Goal: Task Accomplishment & Management: Manage account settings

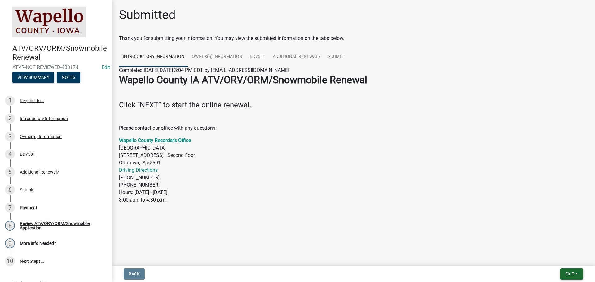
click at [569, 276] on span "Exit" at bounding box center [570, 274] width 9 height 5
click at [562, 259] on button "Save & Exit" at bounding box center [559, 258] width 50 height 15
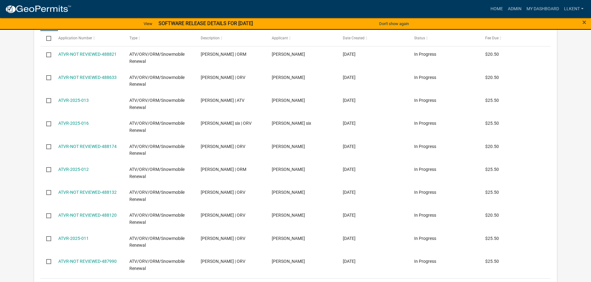
scroll to position [217, 0]
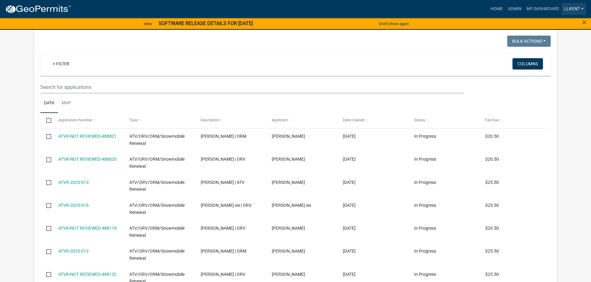
click at [564, 5] on link "llkent" at bounding box center [573, 9] width 24 height 12
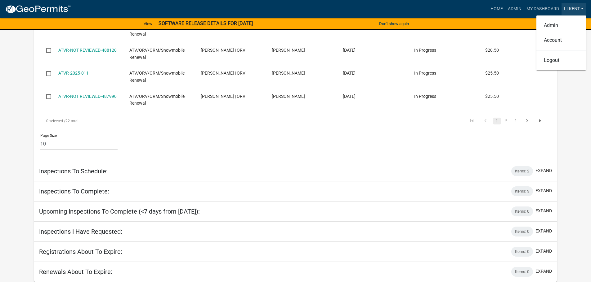
scroll to position [411, 0]
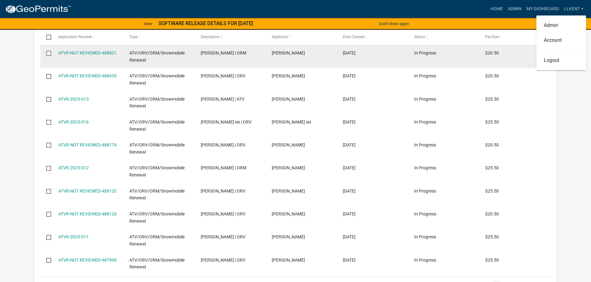
drag, startPoint x: 558, startPoint y: 63, endPoint x: 543, endPoint y: 51, distance: 19.9
click at [558, 63] on link "Logout" at bounding box center [561, 60] width 50 height 15
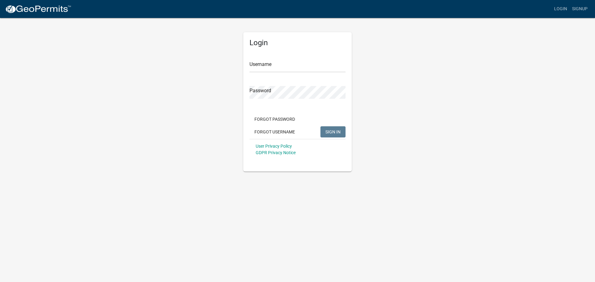
click at [264, 59] on div "Username" at bounding box center [298, 61] width 96 height 21
type input "llkent"
click at [321, 127] on button "SIGN IN" at bounding box center [333, 132] width 25 height 11
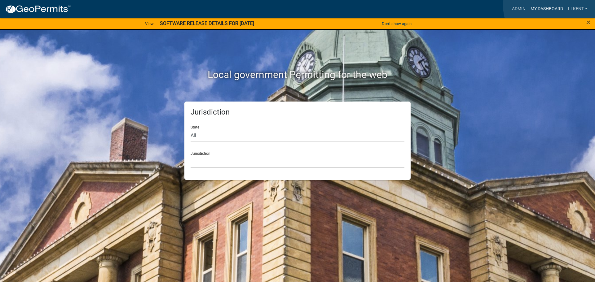
click at [550, 6] on link "My Dashboard" at bounding box center [547, 9] width 38 height 12
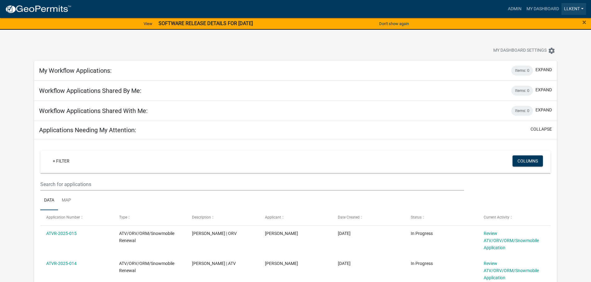
click at [566, 8] on link "llkent" at bounding box center [573, 9] width 24 height 12
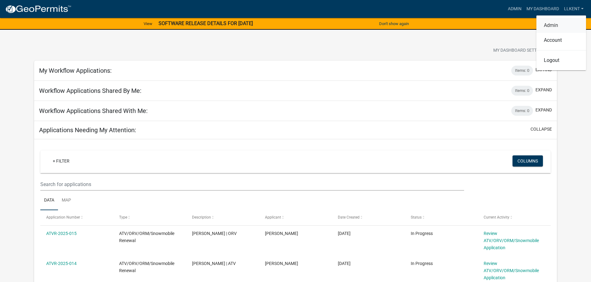
click at [544, 26] on link "Admin" at bounding box center [561, 25] width 50 height 15
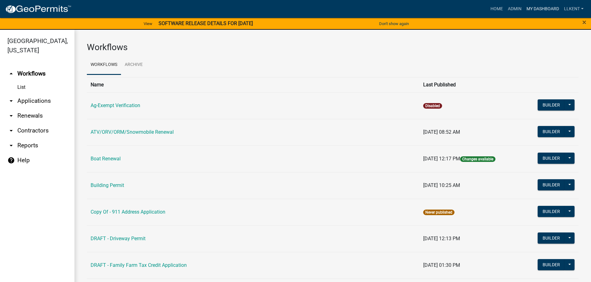
click at [535, 10] on link "My Dashboard" at bounding box center [543, 9] width 38 height 12
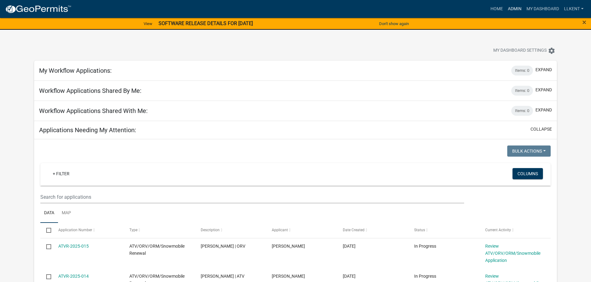
click at [516, 9] on link "Admin" at bounding box center [514, 9] width 19 height 12
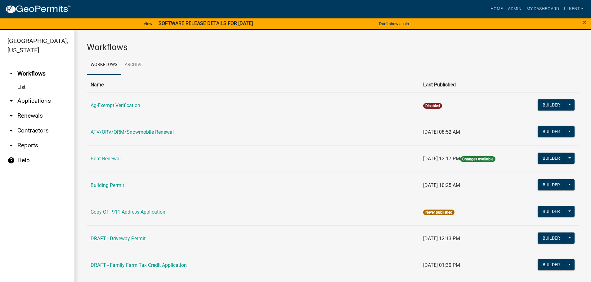
click at [29, 94] on link "arrow_drop_down Applications" at bounding box center [37, 101] width 74 height 15
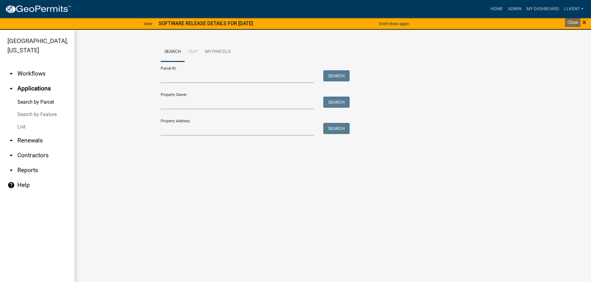
click at [586, 22] on span "×" at bounding box center [584, 22] width 4 height 9
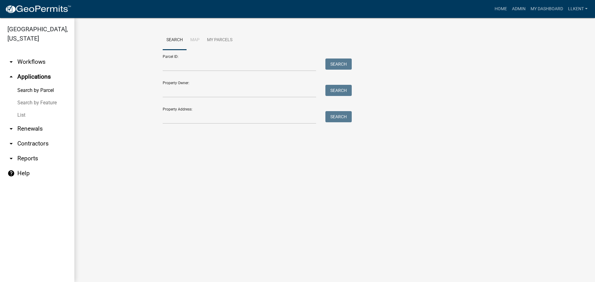
click at [40, 55] on link "arrow_drop_down Workflows" at bounding box center [37, 62] width 74 height 15
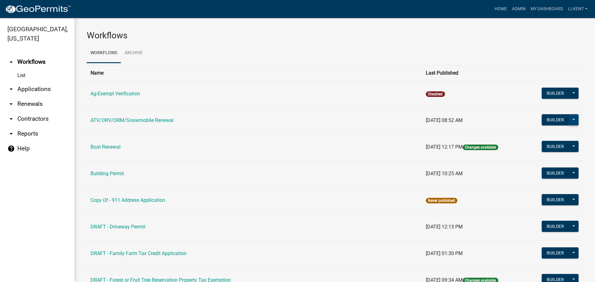
click at [569, 120] on button at bounding box center [574, 119] width 10 height 11
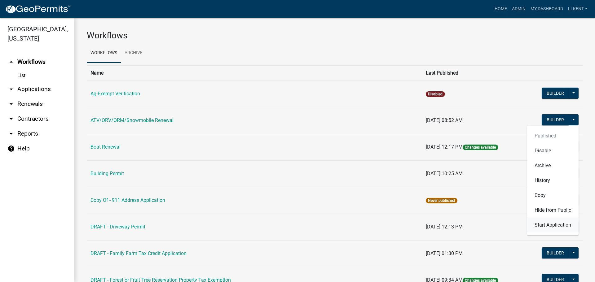
click at [543, 224] on button "Start Application" at bounding box center [552, 225] width 51 height 15
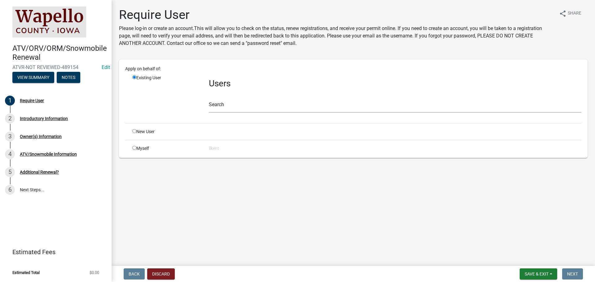
click at [138, 147] on div "Myself" at bounding box center [166, 148] width 77 height 7
click at [136, 148] on input "radio" at bounding box center [134, 148] width 4 height 4
radio input "true"
radio input "false"
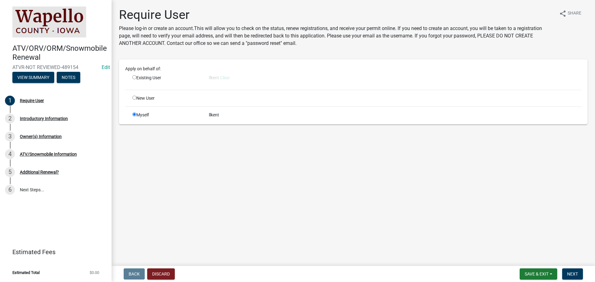
click at [220, 116] on div "llkent" at bounding box center [395, 115] width 382 height 7
click at [571, 274] on span "Next" at bounding box center [572, 274] width 11 height 5
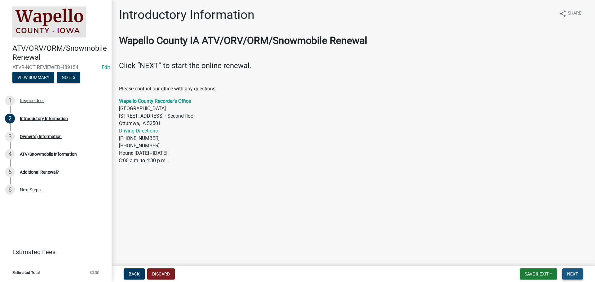
click at [574, 272] on span "Next" at bounding box center [572, 274] width 11 height 5
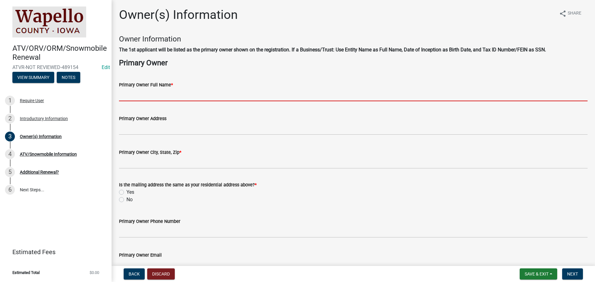
click at [167, 95] on input "Primary Owner Full Name *" at bounding box center [353, 95] width 469 height 13
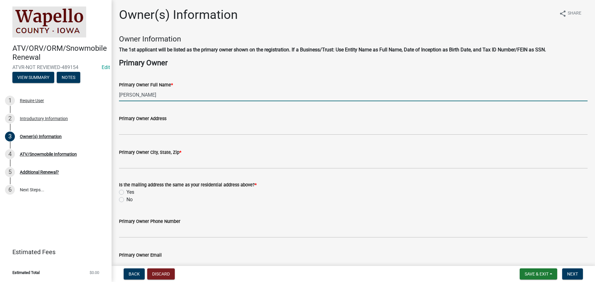
type input "Lisa kent"
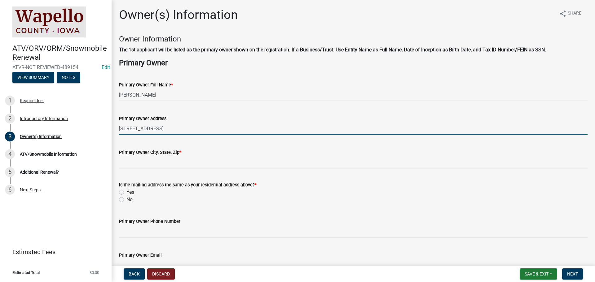
type input "5964 70th Ave"
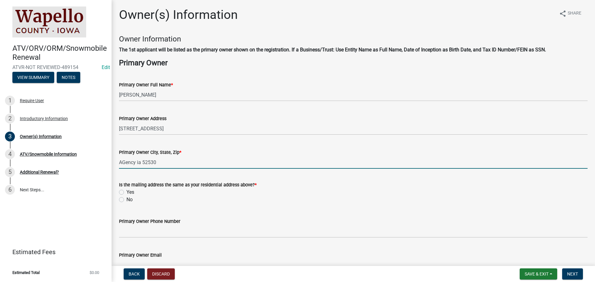
type input "AGency ia 52530"
click at [133, 191] on label "Yes" at bounding box center [131, 192] width 8 height 7
click at [131, 191] on input "Yes" at bounding box center [129, 191] width 4 height 4
radio input "true"
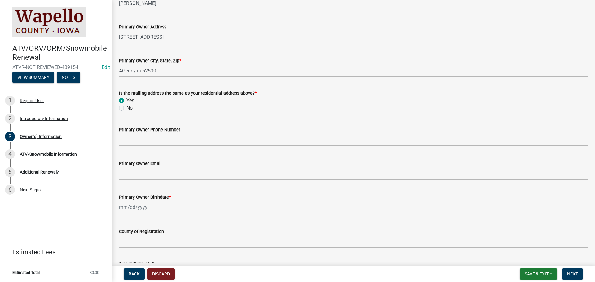
scroll to position [93, 0]
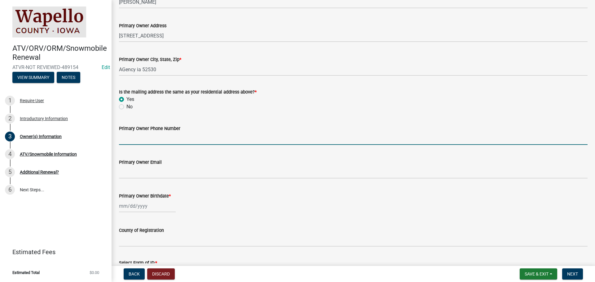
click at [148, 144] on input "Primary Owner Phone Number" at bounding box center [353, 138] width 469 height 13
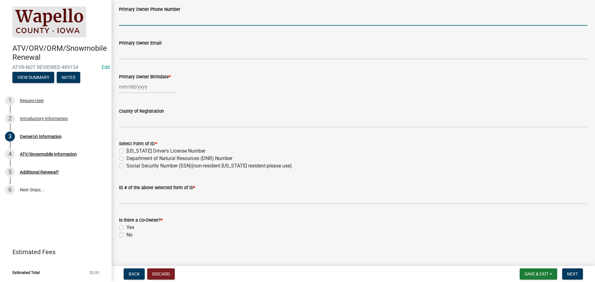
scroll to position [217, 0]
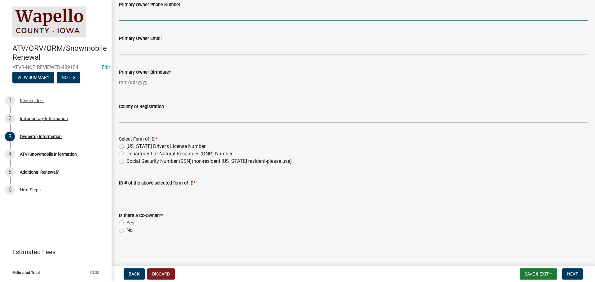
click at [131, 82] on div at bounding box center [147, 82] width 57 height 13
select select "10"
select select "2025"
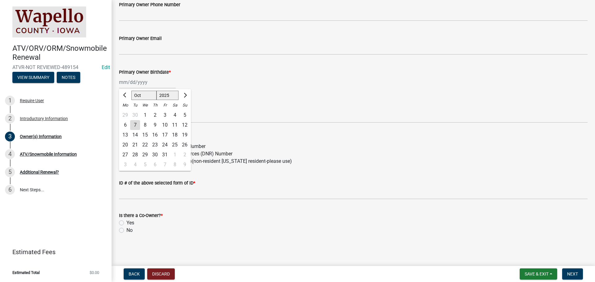
drag, startPoint x: 164, startPoint y: 154, endPoint x: 165, endPoint y: 144, distance: 10.3
click at [164, 153] on div "31" at bounding box center [165, 155] width 10 height 10
type input "10/31/2025"
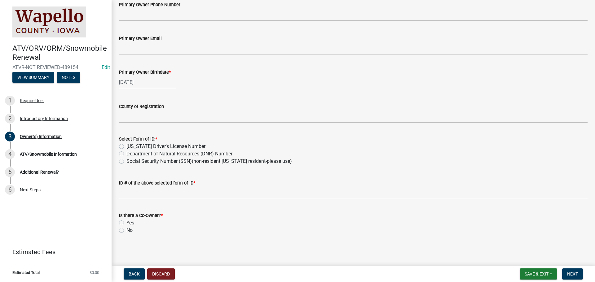
click at [158, 80] on div "10/31/2025" at bounding box center [147, 82] width 57 height 13
select select "10"
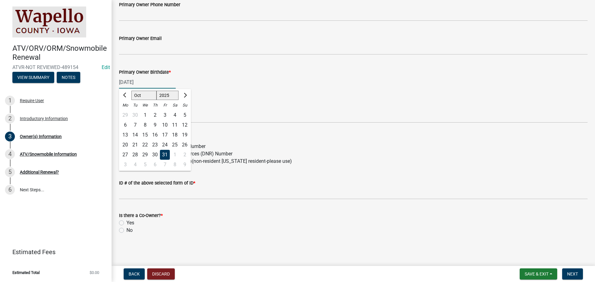
drag, startPoint x: 167, startPoint y: 96, endPoint x: 160, endPoint y: 94, distance: 7.1
click at [160, 94] on select "1525 1526 1527 1528 1529 1530 1531 1532 1533 1534 1535 1536 1537 1538 1539 1540…" at bounding box center [168, 95] width 22 height 9
select select "1965"
click at [157, 91] on select "1525 1526 1527 1528 1529 1530 1531 1532 1533 1534 1535 1536 1537 1538 1539 1540…" at bounding box center [168, 95] width 22 height 9
click at [153, 186] on div "ID # of the above selected form of ID *" at bounding box center [353, 183] width 469 height 7
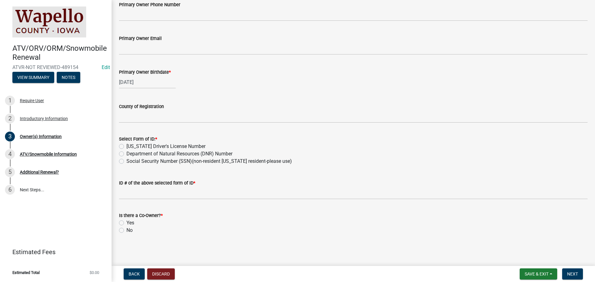
click at [140, 162] on label "Social Security Number (SSN)(non-resident [US_STATE] resident-please use)" at bounding box center [210, 161] width 166 height 7
click at [131, 162] on input "Social Security Number (SSN)(non-resident [US_STATE] resident-please use)" at bounding box center [129, 160] width 4 height 4
radio input "true"
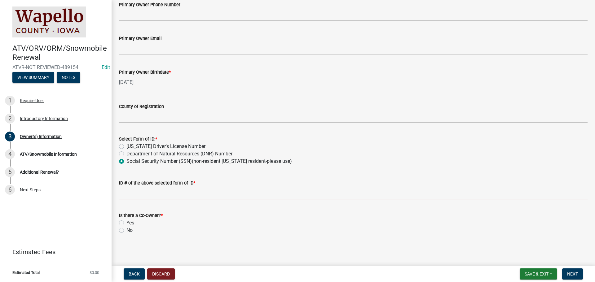
click at [131, 194] on input "ID # of the above selected form of ID *" at bounding box center [353, 193] width 469 height 13
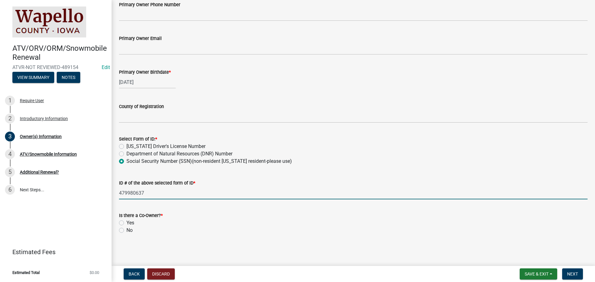
type input "479980637"
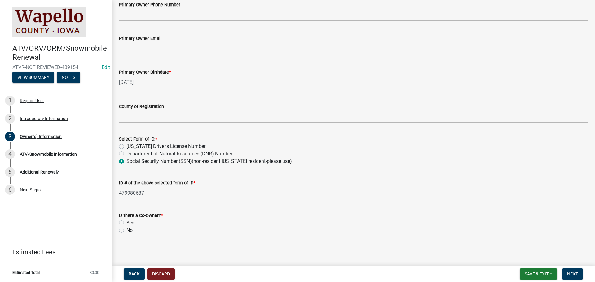
click at [128, 220] on label "Yes" at bounding box center [131, 223] width 8 height 7
click at [128, 220] on input "Yes" at bounding box center [129, 222] width 4 height 4
radio input "true"
click at [130, 233] on label "No" at bounding box center [130, 230] width 6 height 7
click at [130, 231] on input "No" at bounding box center [129, 229] width 4 height 4
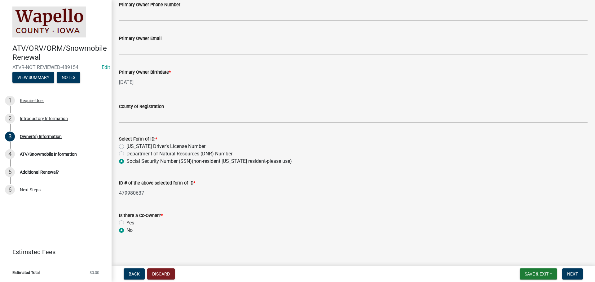
radio input "true"
click at [578, 275] on span "Next" at bounding box center [572, 274] width 11 height 5
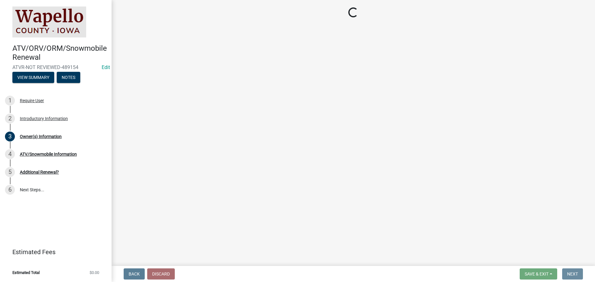
scroll to position [0, 0]
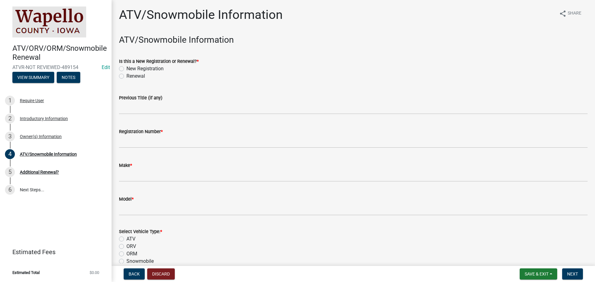
click at [127, 75] on label "Renewal" at bounding box center [136, 76] width 19 height 7
click at [127, 75] on input "Renewal" at bounding box center [129, 75] width 4 height 4
radio input "true"
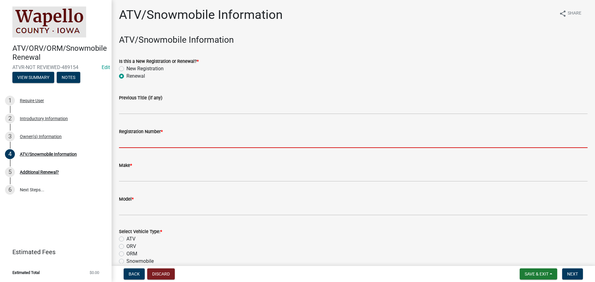
click at [131, 143] on input "Registration Number *" at bounding box center [353, 142] width 469 height 13
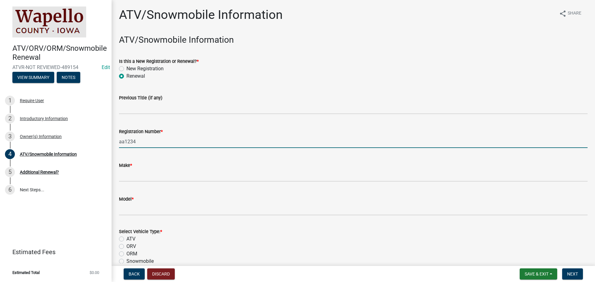
type input "aa1234"
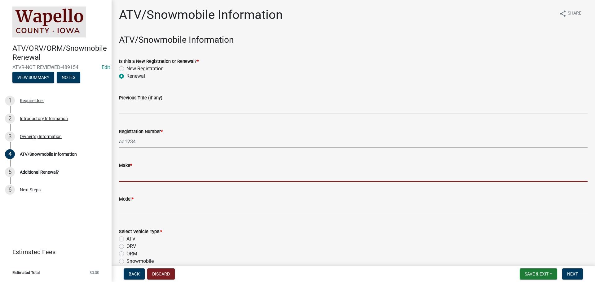
drag, startPoint x: 138, startPoint y: 176, endPoint x: 141, endPoint y: 171, distance: 6.0
click at [138, 176] on input "Make *" at bounding box center [353, 175] width 469 height 13
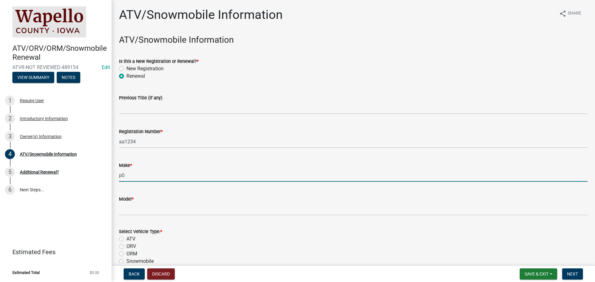
type input "p"
type input "polaris"
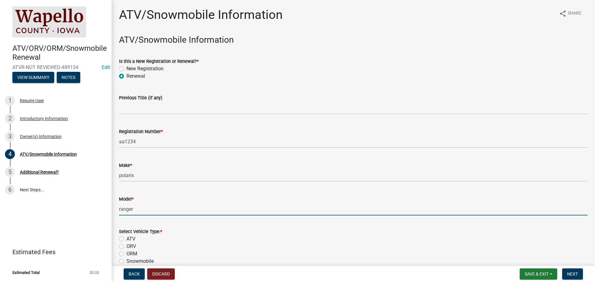
type input "ranger"
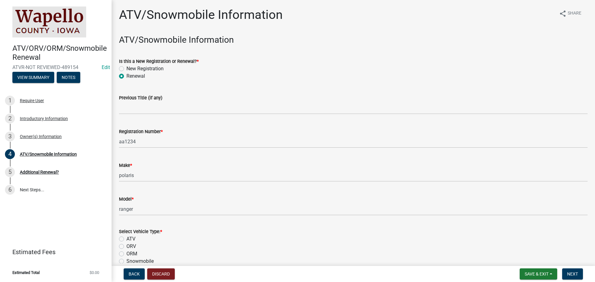
click at [131, 243] on label "ORV" at bounding box center [132, 246] width 10 height 7
click at [131, 243] on input "ORV" at bounding box center [129, 245] width 4 height 4
radio input "true"
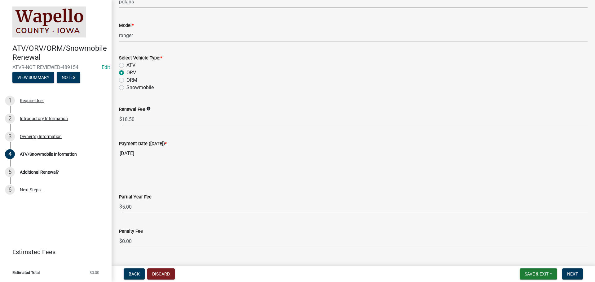
scroll to position [188, 0]
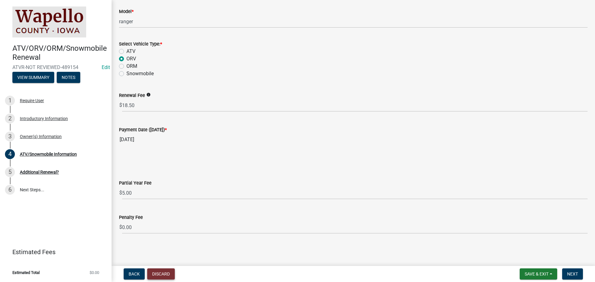
click at [158, 273] on button "Discard" at bounding box center [161, 274] width 28 height 11
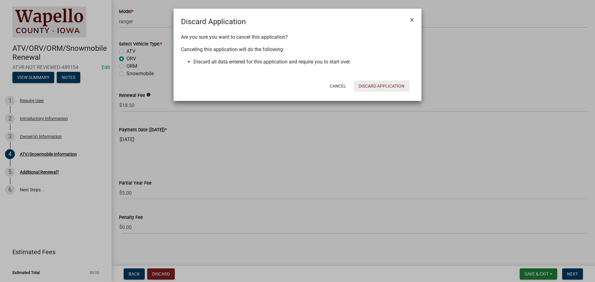
click at [376, 88] on button "Discard Application" at bounding box center [382, 86] width 56 height 11
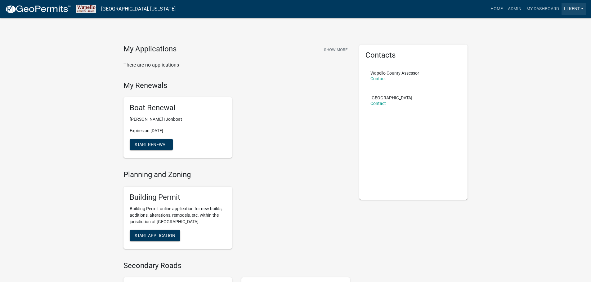
click at [573, 11] on link "llkent" at bounding box center [573, 9] width 24 height 12
click at [561, 57] on link "Logout" at bounding box center [561, 60] width 50 height 15
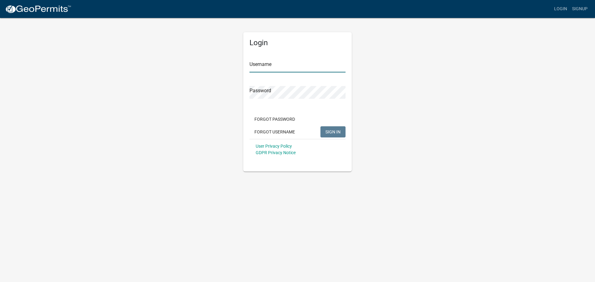
click at [275, 65] on input "Username" at bounding box center [298, 66] width 96 height 13
type input "llkent"
click at [321, 127] on button "SIGN IN" at bounding box center [333, 132] width 25 height 11
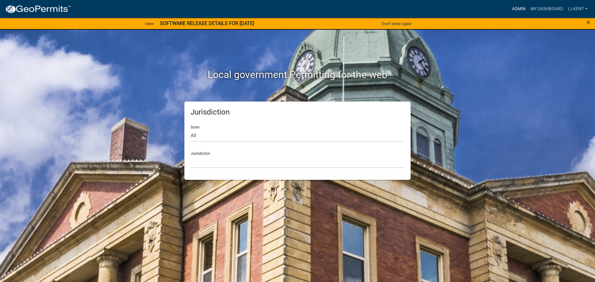
click at [519, 11] on link "Admin" at bounding box center [519, 9] width 19 height 12
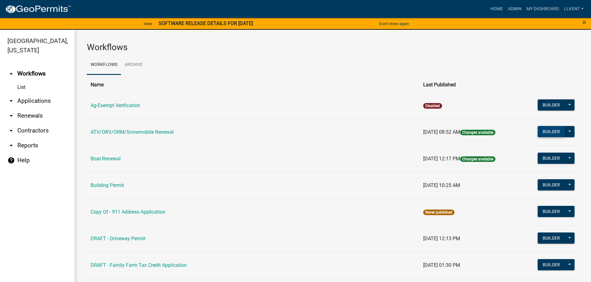
click at [540, 129] on button "Builder" at bounding box center [550, 131] width 27 height 11
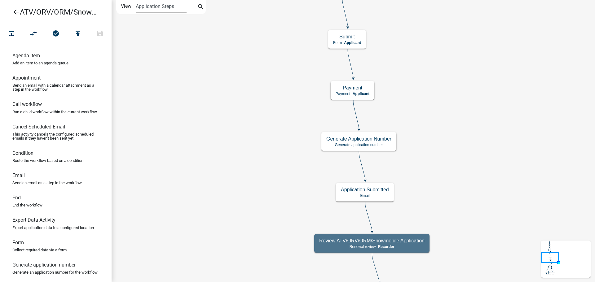
click at [126, 7] on label "View" at bounding box center [126, 6] width 11 height 12
click at [136, 7] on select "Application Steps Post Application Steps" at bounding box center [161, 6] width 51 height 13
click at [17, 11] on icon "arrow_back" at bounding box center [15, 12] width 7 height 9
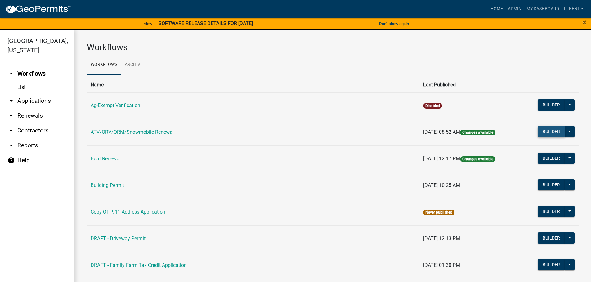
click at [539, 132] on button "Builder" at bounding box center [550, 131] width 27 height 11
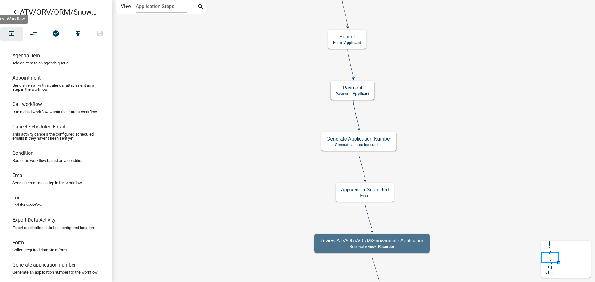
click at [10, 33] on icon "open_in_browser" at bounding box center [11, 34] width 7 height 9
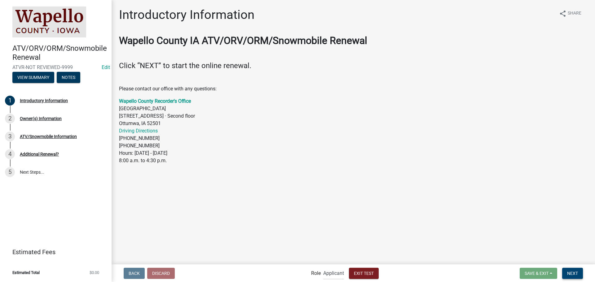
click at [577, 272] on span "Next" at bounding box center [572, 273] width 11 height 5
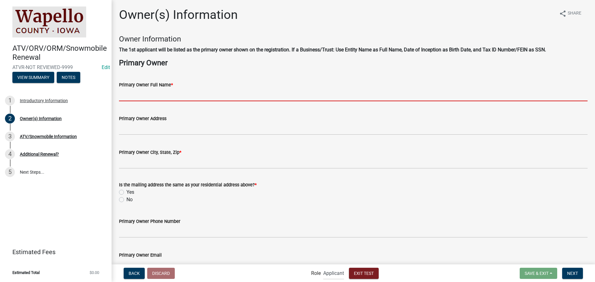
click at [143, 96] on input "Primary Owner Full Name *" at bounding box center [353, 95] width 469 height 13
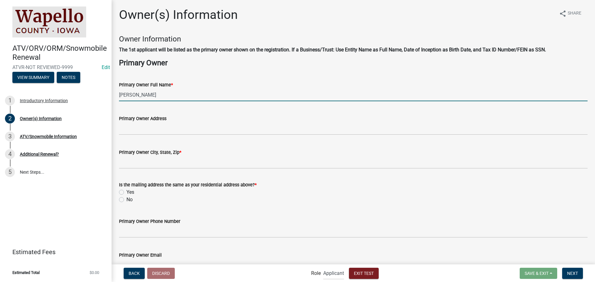
type input "Lisa Kent"
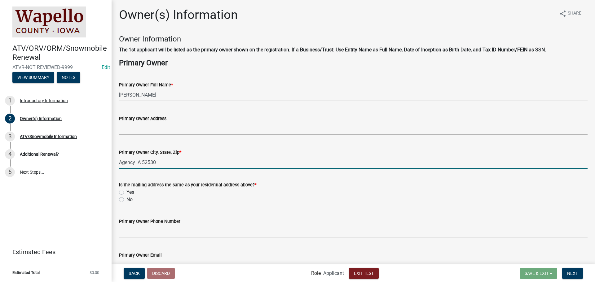
type input "Agency IA 52530"
click at [126, 190] on div "Yes" at bounding box center [353, 192] width 469 height 7
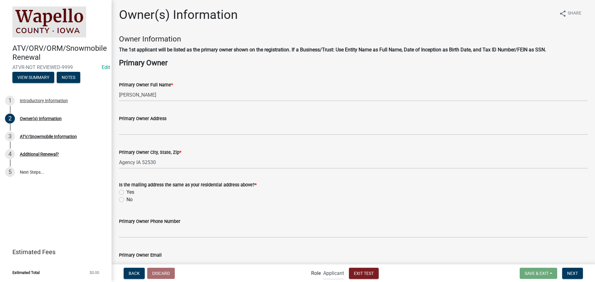
click at [127, 193] on label "Yes" at bounding box center [131, 192] width 8 height 7
click at [127, 193] on input "Yes" at bounding box center [129, 191] width 4 height 4
radio input "true"
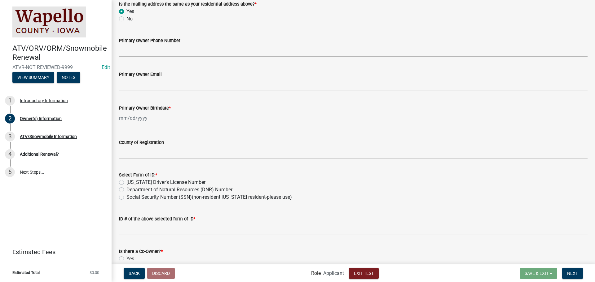
scroll to position [186, 0]
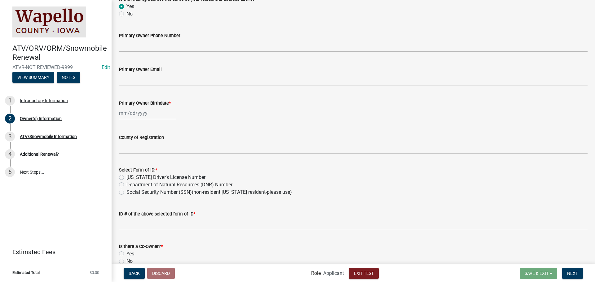
select select "10"
select select "2025"
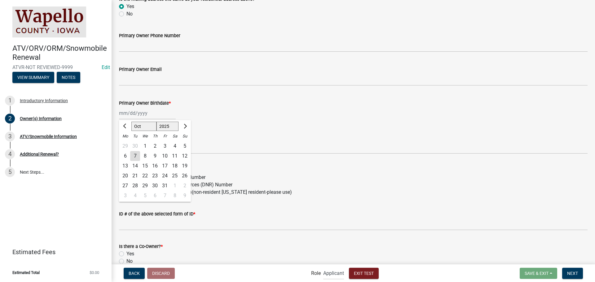
click at [119, 114] on div "Jan Feb Mar Apr May Jun Jul Aug Sep Oct Nov Dec 1525 1526 1527 1528 1529 1530 1…" at bounding box center [147, 113] width 57 height 13
drag, startPoint x: 165, startPoint y: 184, endPoint x: 161, endPoint y: 175, distance: 10.3
click at [164, 184] on div "31" at bounding box center [165, 186] width 10 height 10
type input "10/31/2025"
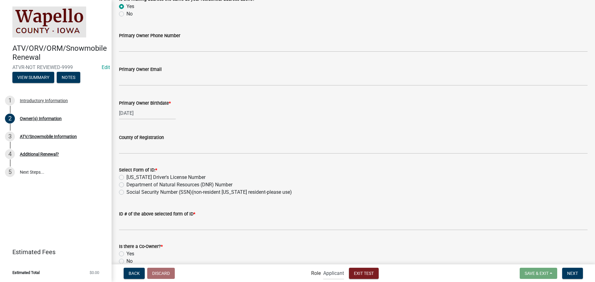
select select "10"
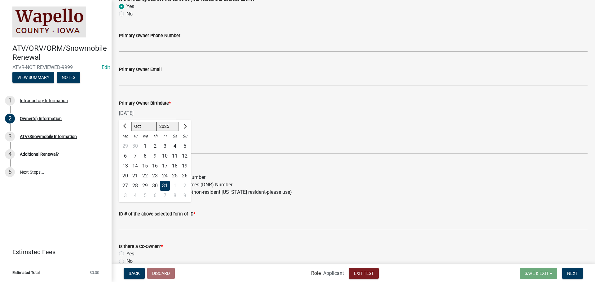
click at [139, 113] on div "10/31/2025 Jan Feb Mar Apr May Jun Jul Aug Sep Oct Nov Dec 1525 1526 1527 1528 …" at bounding box center [147, 113] width 57 height 13
click at [166, 127] on select "1525 1526 1527 1528 1529 1530 1531 1532 1533 1534 1535 1536 1537 1538 1539 1540…" at bounding box center [168, 126] width 22 height 9
select select "1965"
click at [157, 122] on select "1525 1526 1527 1528 1529 1530 1531 1532 1533 1534 1535 1536 1537 1538 1539 1540…" at bounding box center [168, 126] width 22 height 9
click at [227, 212] on div "ID # of the above selected form of ID *" at bounding box center [353, 214] width 469 height 7
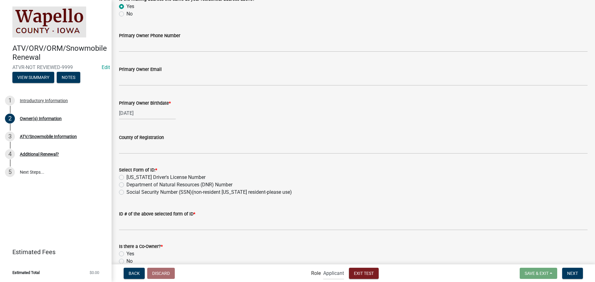
click at [127, 192] on label "Social Security Number (SSN)(non-resident [US_STATE] resident-please use)" at bounding box center [210, 192] width 166 height 7
click at [127, 192] on input "Social Security Number (SSN)(non-resident [US_STATE] resident-please use)" at bounding box center [129, 191] width 4 height 4
radio input "true"
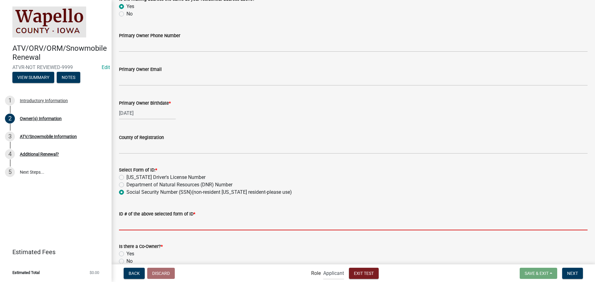
click at [129, 224] on input "ID # of the above selected form of ID *" at bounding box center [353, 224] width 469 height 13
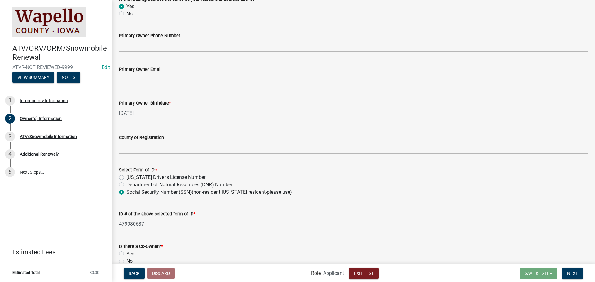
type input "479980637"
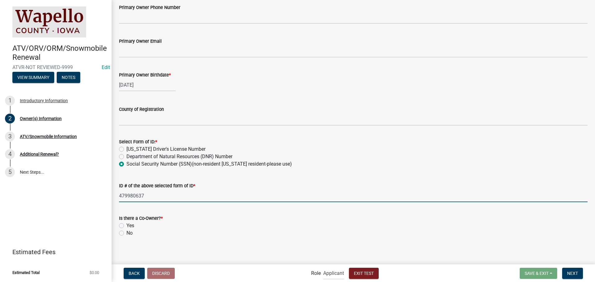
scroll to position [217, 0]
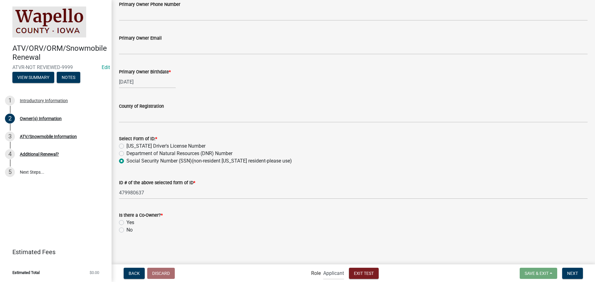
click at [131, 225] on label "Yes" at bounding box center [131, 222] width 8 height 7
click at [131, 223] on input "Yes" at bounding box center [129, 221] width 4 height 4
radio input "true"
click at [129, 230] on label "No" at bounding box center [130, 230] width 6 height 7
click at [129, 230] on input "No" at bounding box center [129, 229] width 4 height 4
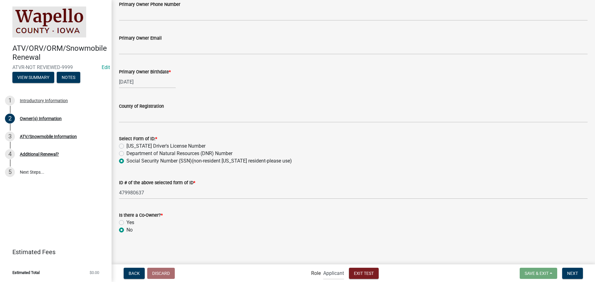
radio input "true"
click at [578, 271] on span "Next" at bounding box center [572, 273] width 11 height 5
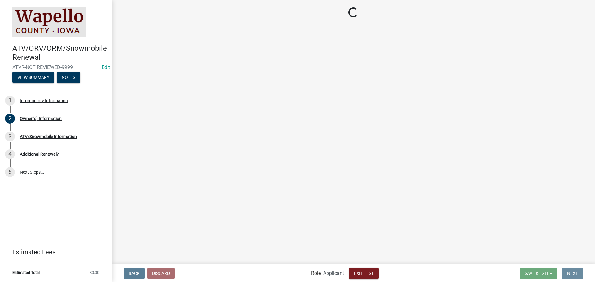
scroll to position [0, 0]
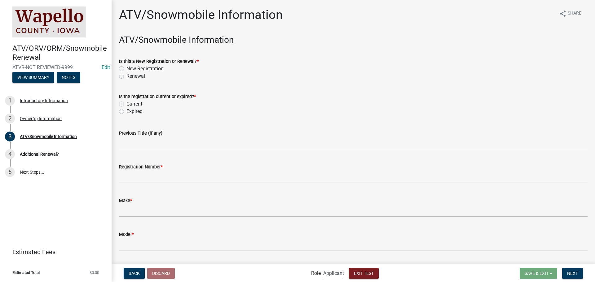
click at [136, 76] on label "Renewal" at bounding box center [136, 76] width 19 height 7
click at [131, 76] on input "Renewal" at bounding box center [129, 75] width 4 height 4
radio input "true"
click at [132, 104] on label "Current" at bounding box center [135, 103] width 16 height 7
click at [131, 104] on input "Current" at bounding box center [129, 102] width 4 height 4
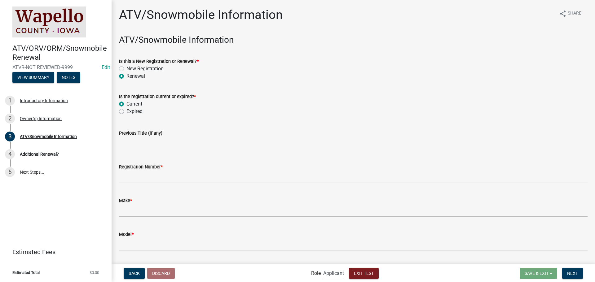
radio input "true"
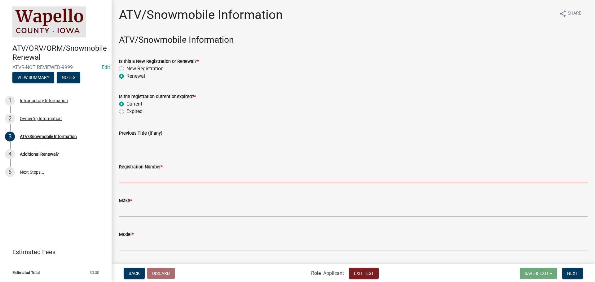
click at [139, 182] on input "Registration Number *" at bounding box center [353, 177] width 469 height 13
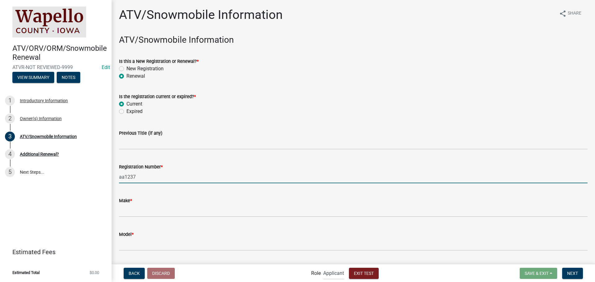
type input "aa1237"
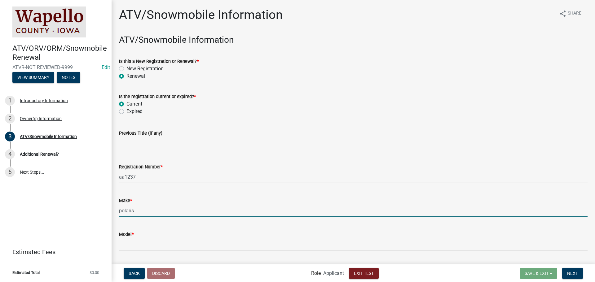
type input "polaris"
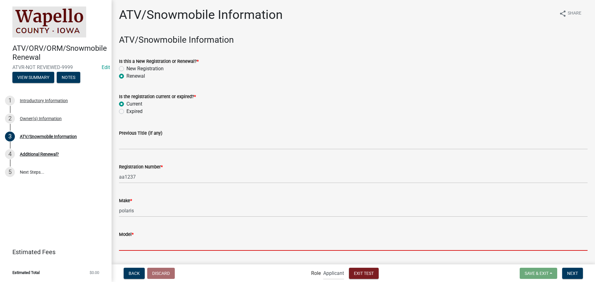
type input "m"
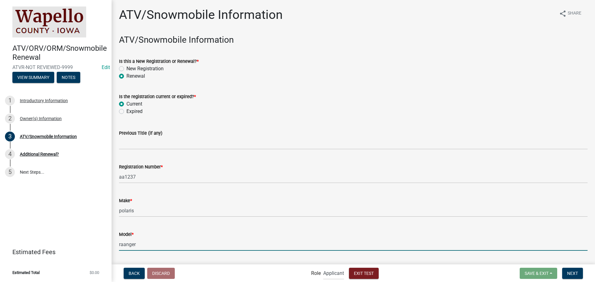
type input "raanger"
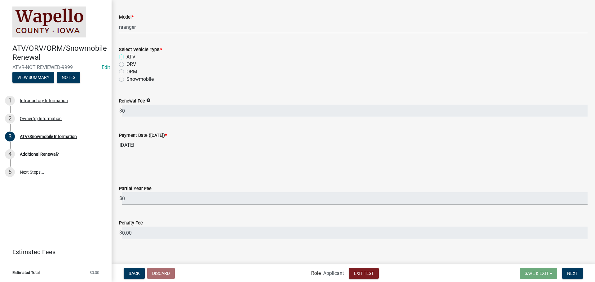
scroll to position [223, 0]
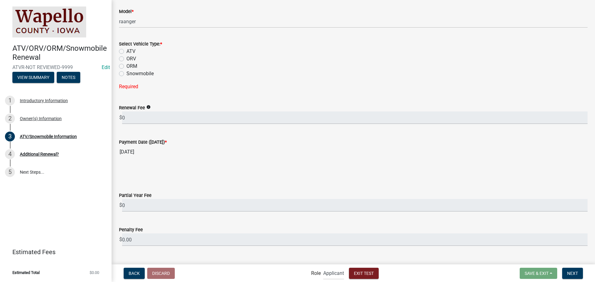
click at [127, 50] on label "ATV" at bounding box center [131, 51] width 9 height 7
click at [127, 50] on input "ATV" at bounding box center [129, 50] width 4 height 4
radio input "true"
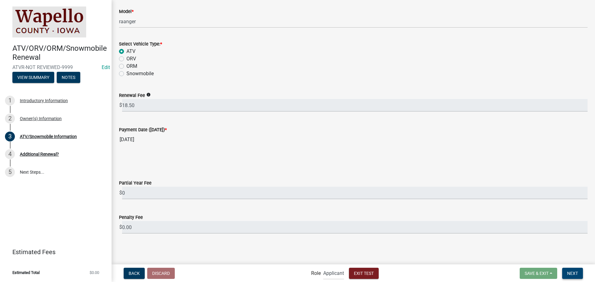
click at [568, 270] on button "Next" at bounding box center [572, 273] width 21 height 11
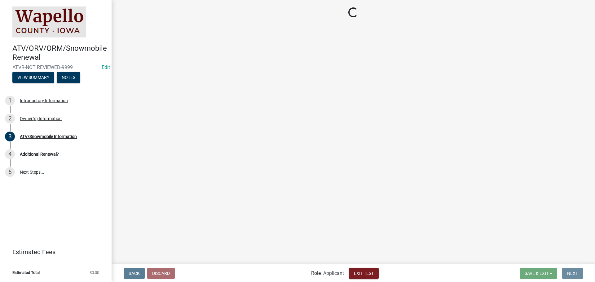
scroll to position [0, 0]
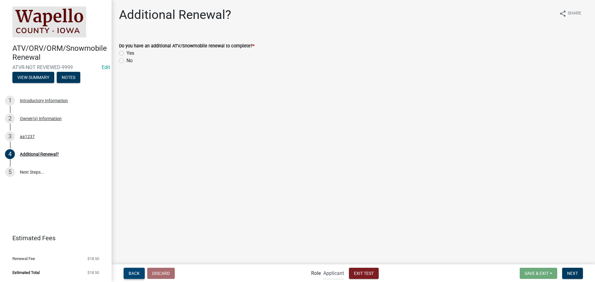
click at [136, 271] on span "Back" at bounding box center [134, 273] width 11 height 5
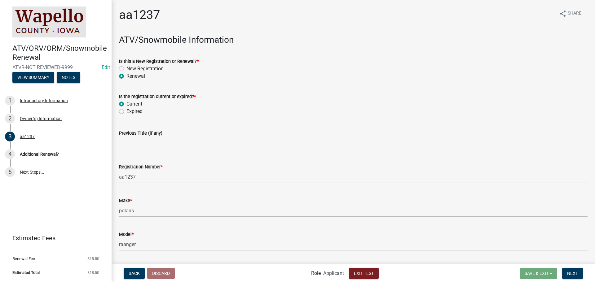
click at [127, 112] on label "Expired" at bounding box center [135, 111] width 16 height 7
click at [127, 112] on input "Expired" at bounding box center [129, 110] width 4 height 4
radio input "true"
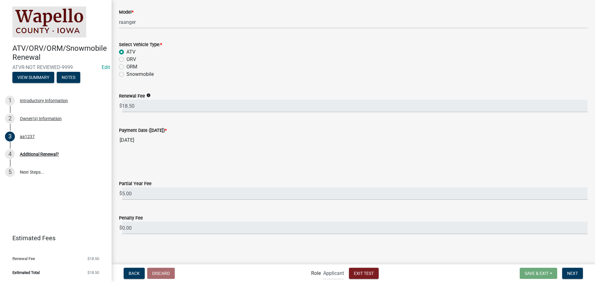
scroll to position [223, 0]
click at [129, 273] on span "Back" at bounding box center [134, 273] width 11 height 5
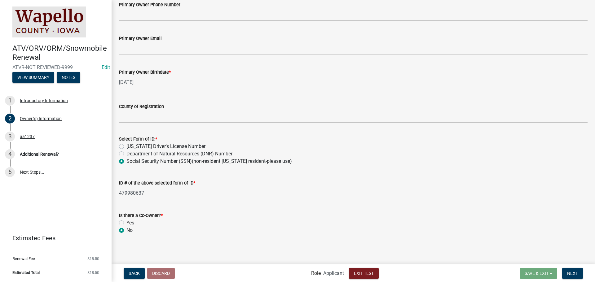
scroll to position [217, 0]
click at [574, 273] on span "Next" at bounding box center [572, 273] width 11 height 5
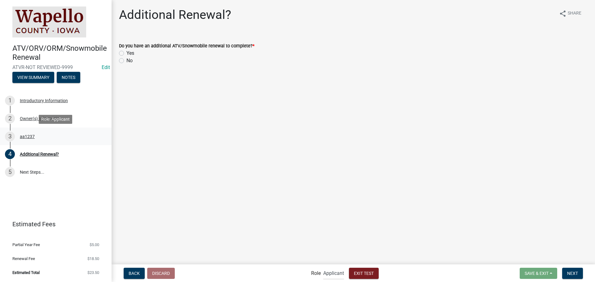
click at [24, 135] on div "aa1237" at bounding box center [27, 137] width 15 height 4
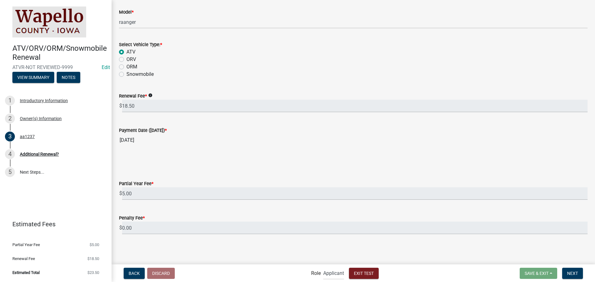
scroll to position [223, 0]
drag, startPoint x: 578, startPoint y: 273, endPoint x: 343, endPoint y: 167, distance: 258.4
click at [578, 273] on span "Next" at bounding box center [572, 273] width 11 height 5
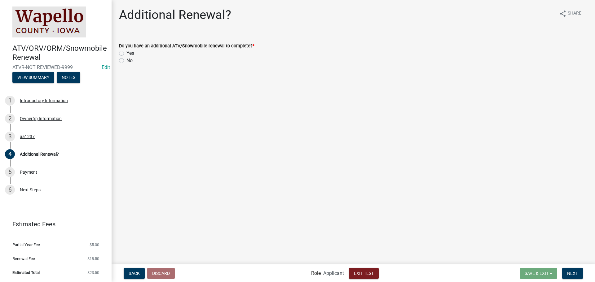
click at [127, 60] on label "No" at bounding box center [130, 60] width 6 height 7
click at [127, 60] on input "No" at bounding box center [129, 59] width 4 height 4
radio input "true"
click at [567, 269] on button "Next" at bounding box center [572, 273] width 21 height 11
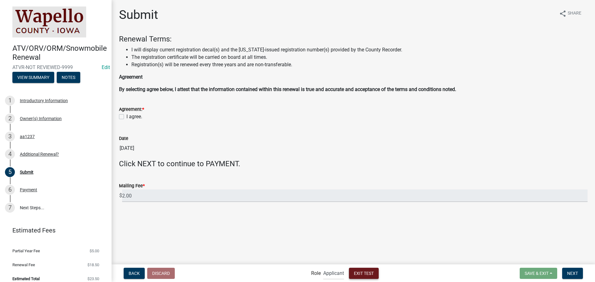
click at [363, 275] on span "Exit Test" at bounding box center [364, 273] width 20 height 5
click at [362, 275] on span "Exit Test" at bounding box center [364, 273] width 20 height 5
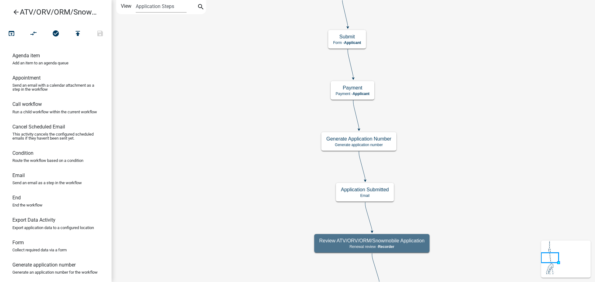
click at [16, 12] on icon "arrow_back" at bounding box center [15, 12] width 7 height 9
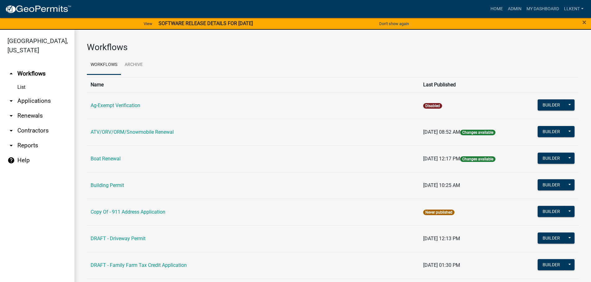
click at [42, 94] on link "arrow_drop_down Applications" at bounding box center [37, 101] width 74 height 15
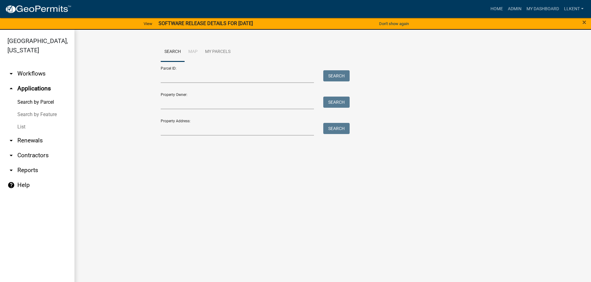
click at [41, 133] on link "arrow_drop_down Renewals" at bounding box center [37, 140] width 74 height 15
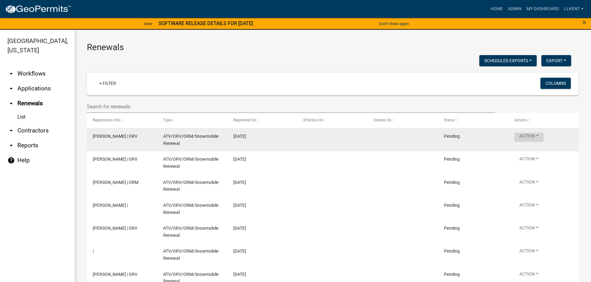
click at [530, 135] on button "Action" at bounding box center [528, 137] width 29 height 9
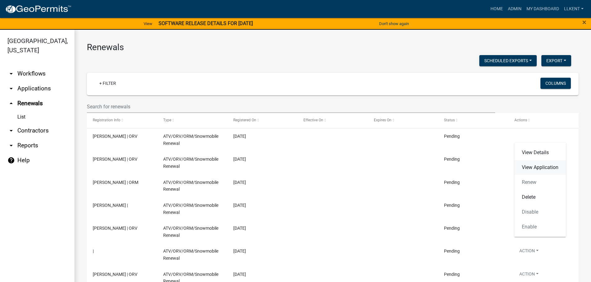
click at [528, 168] on link "View Application" at bounding box center [539, 167] width 51 height 15
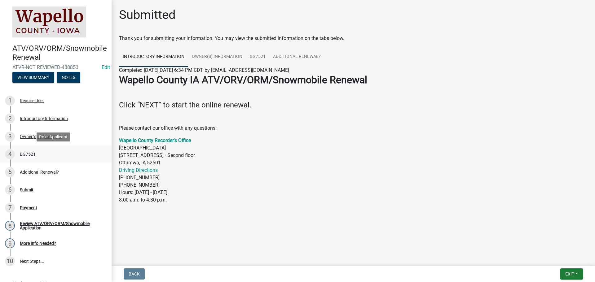
click at [26, 154] on div "BG7521" at bounding box center [28, 154] width 16 height 4
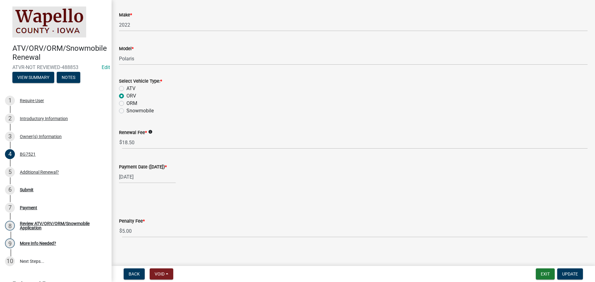
scroll to position [190, 0]
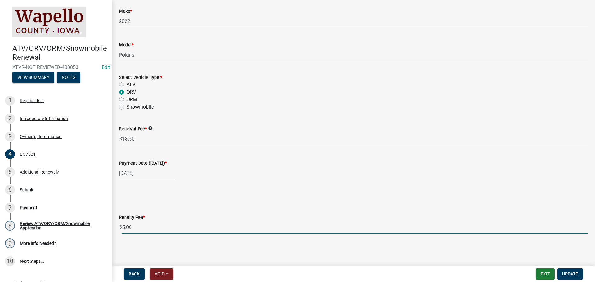
drag, startPoint x: 131, startPoint y: 228, endPoint x: 113, endPoint y: 225, distance: 17.5
click at [114, 225] on div "BG7521 share Share ATV/Snowmobile Information Is this a New Registration or Ren…" at bounding box center [354, 32] width 484 height 428
type input "0"
click at [571, 274] on span "Update" at bounding box center [570, 274] width 16 height 5
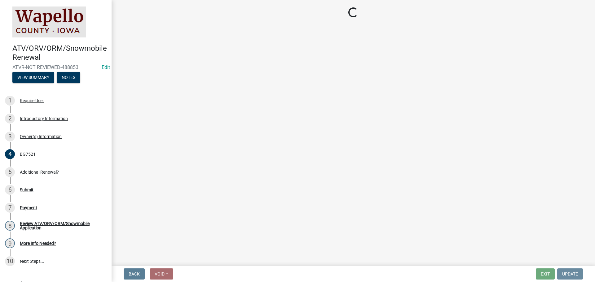
scroll to position [0, 0]
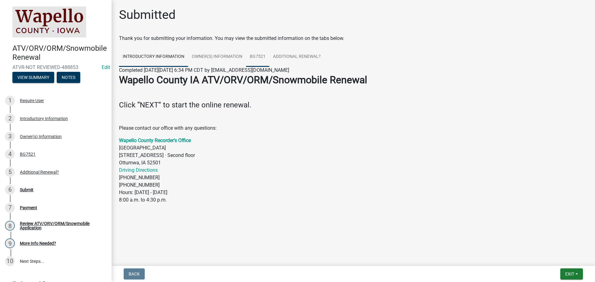
click at [261, 56] on link "BG7521" at bounding box center [257, 57] width 23 height 20
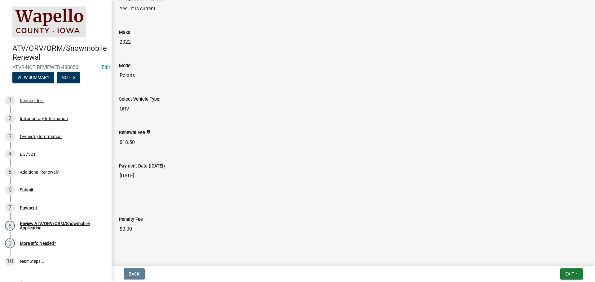
scroll to position [212, 0]
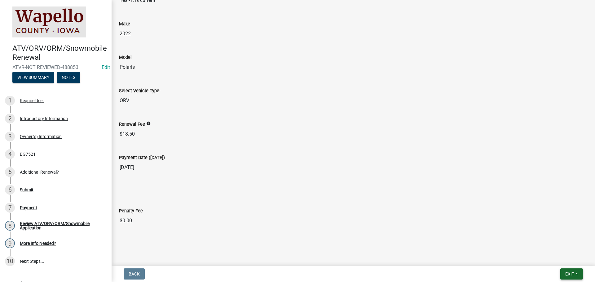
click at [568, 273] on span "Exit" at bounding box center [570, 274] width 9 height 5
click at [569, 259] on button "Save & Exit" at bounding box center [559, 258] width 50 height 15
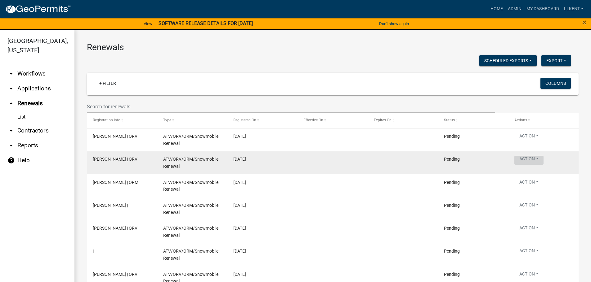
click at [529, 158] on button "Action" at bounding box center [528, 160] width 29 height 9
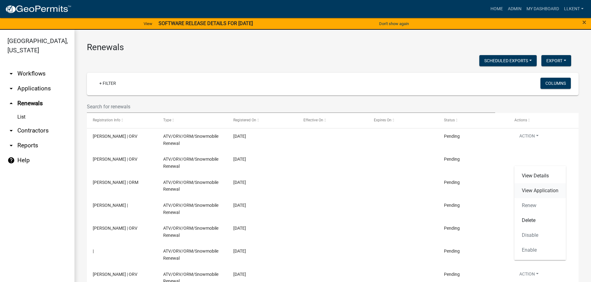
click at [538, 188] on link "View Application" at bounding box center [539, 191] width 51 height 15
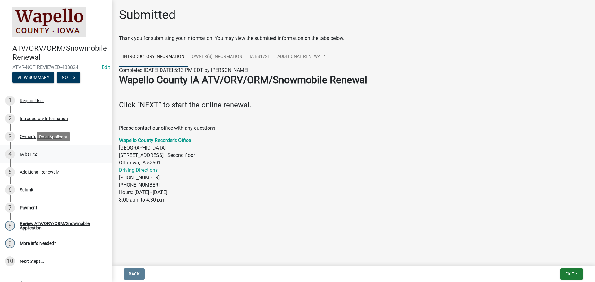
click at [31, 155] on div "IA bs1721" at bounding box center [30, 154] width 20 height 4
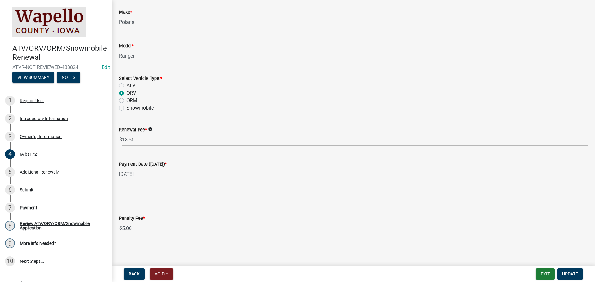
scroll to position [190, 0]
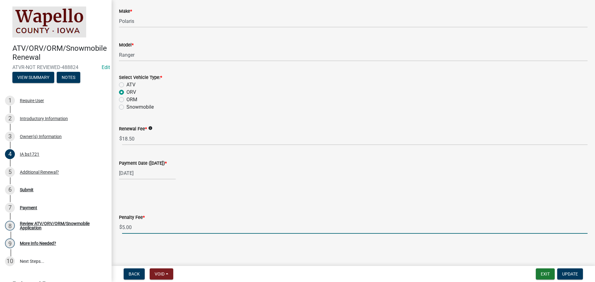
drag, startPoint x: 136, startPoint y: 227, endPoint x: 119, endPoint y: 224, distance: 17.0
click at [119, 224] on div "$ 5.00" at bounding box center [353, 227] width 469 height 13
type input "0"
click at [565, 271] on button "Update" at bounding box center [571, 274] width 26 height 11
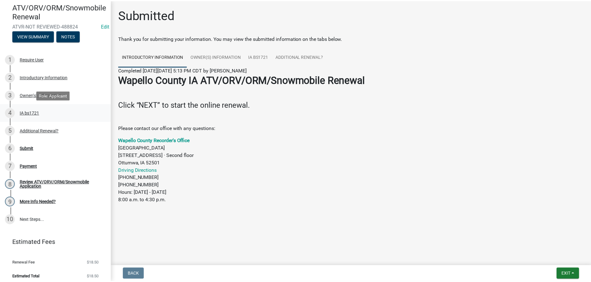
scroll to position [46, 0]
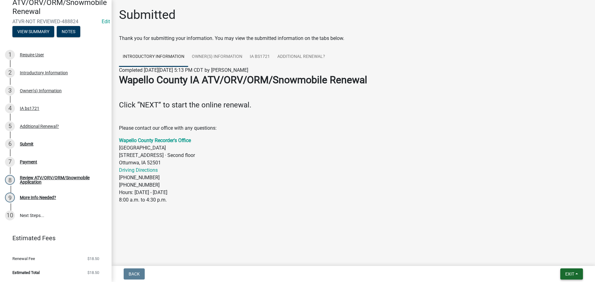
click at [570, 273] on span "Exit" at bounding box center [570, 274] width 9 height 5
click at [567, 261] on button "Save & Exit" at bounding box center [559, 258] width 50 height 15
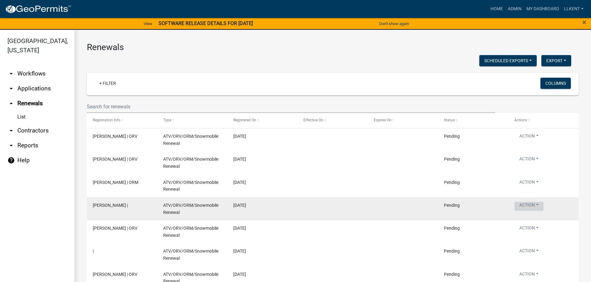
click at [530, 205] on button "Action" at bounding box center [528, 206] width 29 height 9
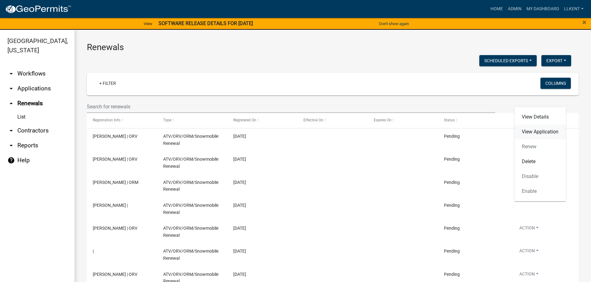
click at [542, 132] on link "View Application" at bounding box center [539, 132] width 51 height 15
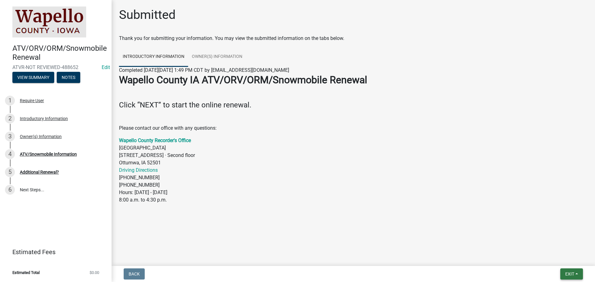
click at [567, 273] on span "Exit" at bounding box center [570, 274] width 9 height 5
click at [563, 257] on button "Save & Exit" at bounding box center [559, 258] width 50 height 15
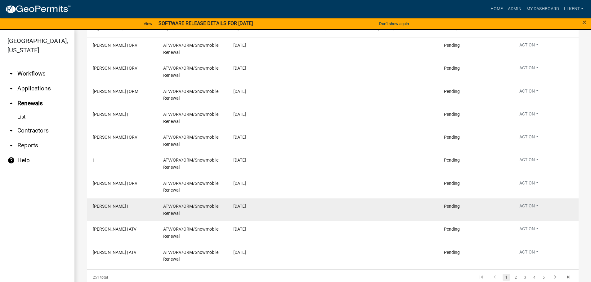
scroll to position [93, 0]
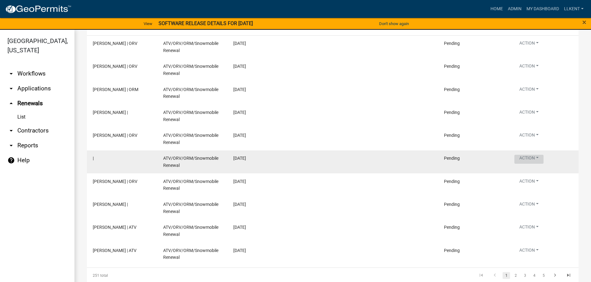
click at [534, 159] on button "Action" at bounding box center [528, 159] width 29 height 9
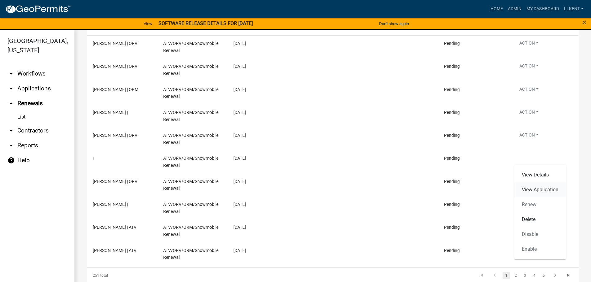
click at [539, 188] on link "View Application" at bounding box center [539, 190] width 51 height 15
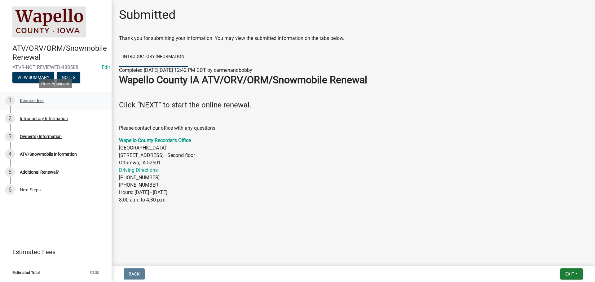
click at [33, 101] on div "Require User" at bounding box center [32, 101] width 24 height 4
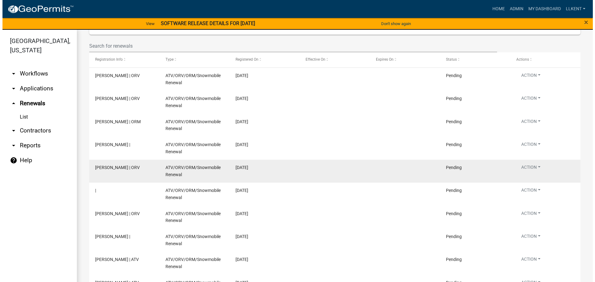
scroll to position [62, 0]
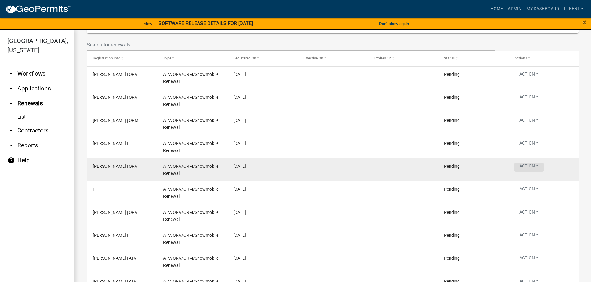
click at [527, 167] on button "Action" at bounding box center [528, 167] width 29 height 9
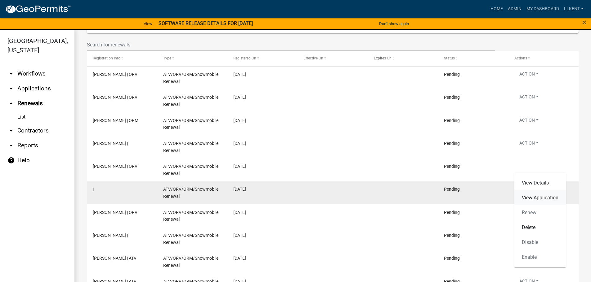
click at [530, 201] on link "View Application" at bounding box center [539, 198] width 51 height 15
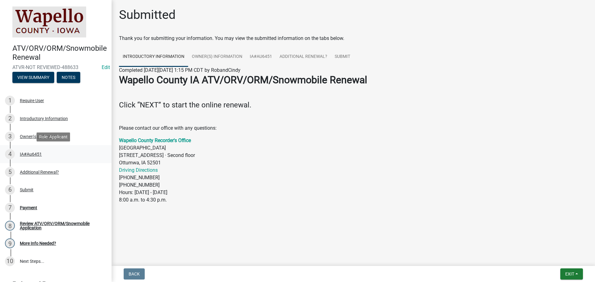
click at [30, 154] on div "IA#Au6451" at bounding box center [31, 154] width 22 height 4
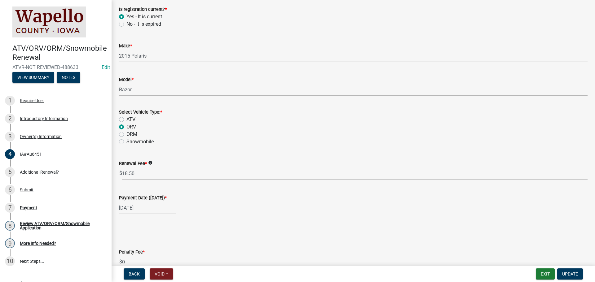
scroll to position [190, 0]
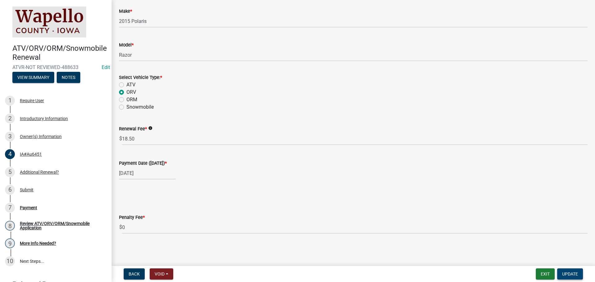
click at [575, 272] on span "Update" at bounding box center [570, 274] width 16 height 5
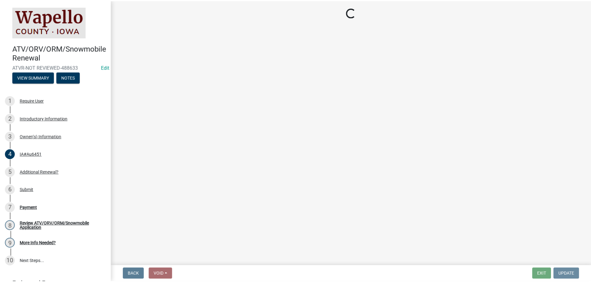
scroll to position [0, 0]
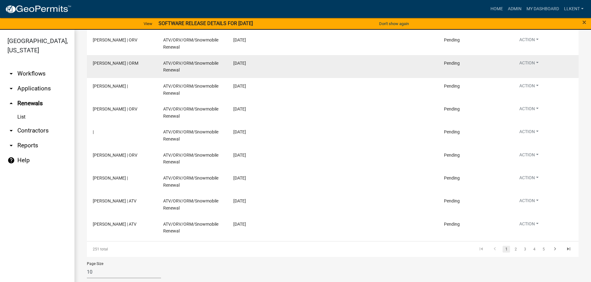
scroll to position [126, 0]
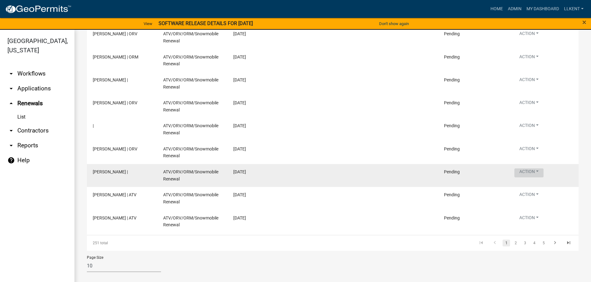
click at [531, 172] on button "Action" at bounding box center [528, 173] width 29 height 9
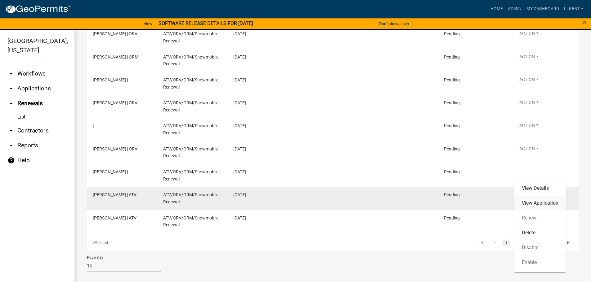
click at [527, 205] on link "View Application" at bounding box center [539, 203] width 51 height 15
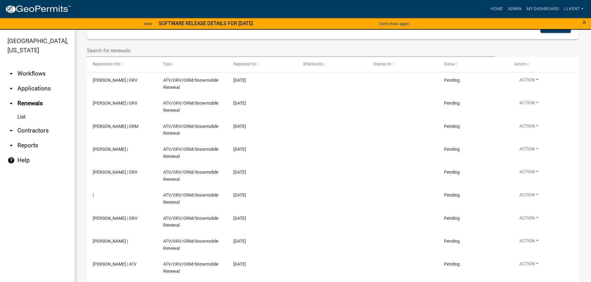
scroll to position [126, 0]
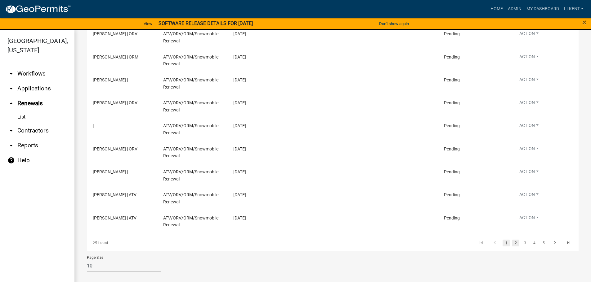
click at [512, 245] on link "2" at bounding box center [515, 243] width 7 height 7
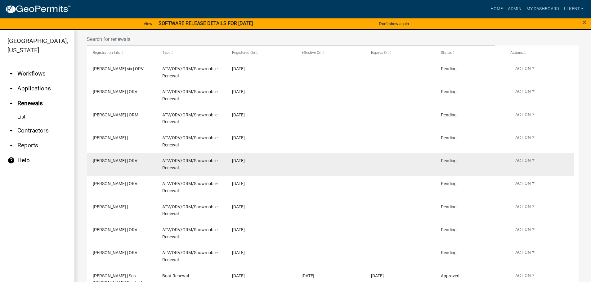
scroll to position [64, 0]
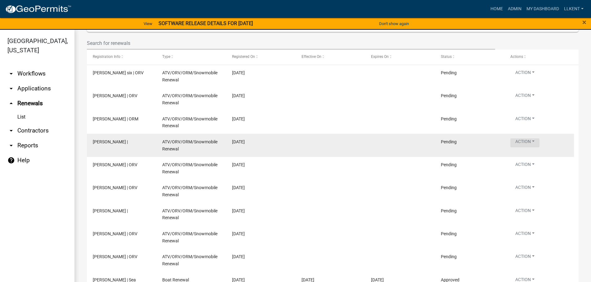
click at [536, 143] on button "Action" at bounding box center [524, 143] width 29 height 9
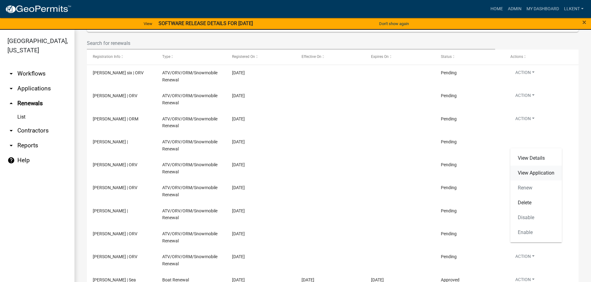
click at [533, 172] on link "View Application" at bounding box center [535, 173] width 51 height 15
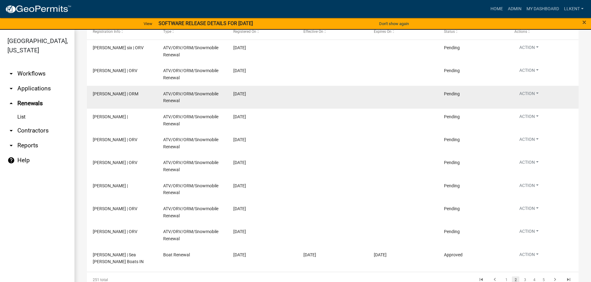
scroll to position [93, 0]
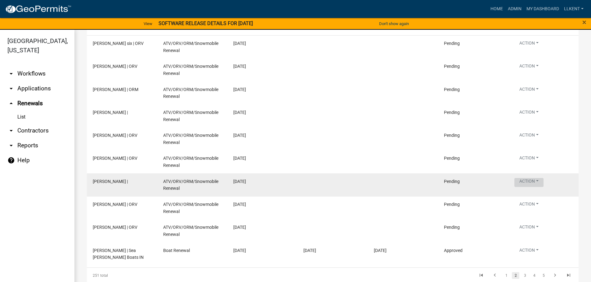
click at [528, 182] on button "Action" at bounding box center [528, 182] width 29 height 9
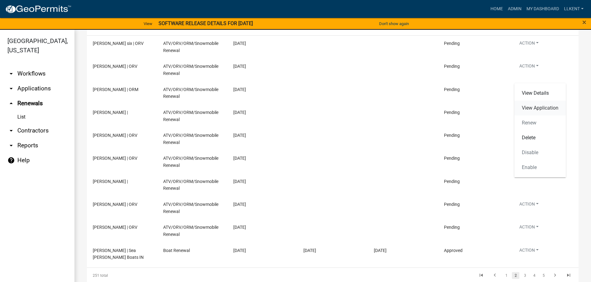
click at [536, 109] on link "View Application" at bounding box center [539, 108] width 51 height 15
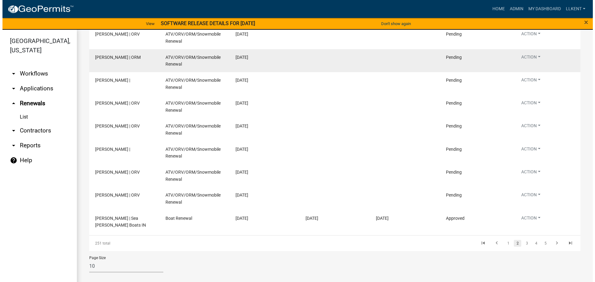
scroll to position [126, 0]
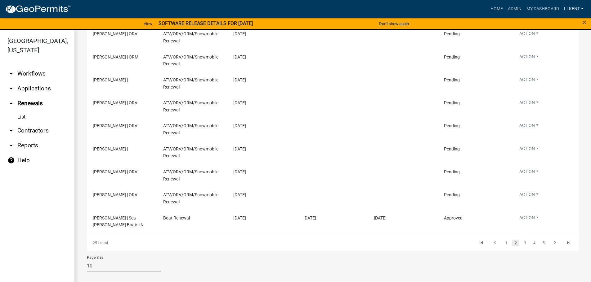
click at [570, 6] on link "llkent" at bounding box center [573, 9] width 24 height 12
click at [554, 60] on link "Logout" at bounding box center [561, 60] width 50 height 15
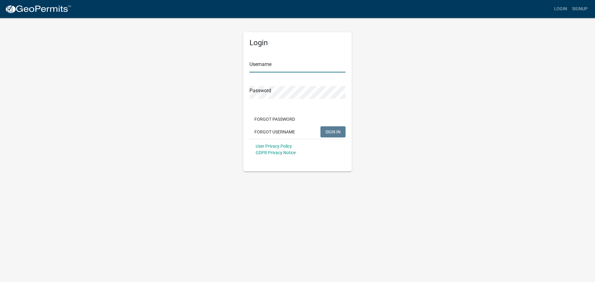
click at [266, 69] on input "Username" at bounding box center [298, 66] width 96 height 13
type input "llkent"
click at [321, 127] on button "SIGN IN" at bounding box center [333, 132] width 25 height 11
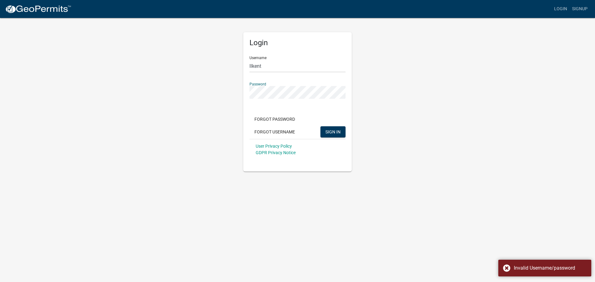
click at [128, 93] on div "Login Username llkent Password Forgot Password Forgot Username SIGN IN User Pri…" at bounding box center [297, 94] width 353 height 154
click at [321, 127] on button "SIGN IN" at bounding box center [333, 132] width 25 height 11
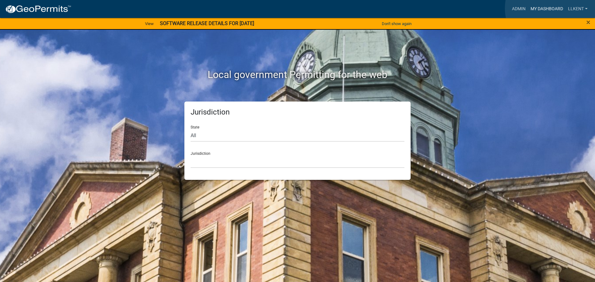
click at [552, 8] on link "My Dashboard" at bounding box center [547, 9] width 38 height 12
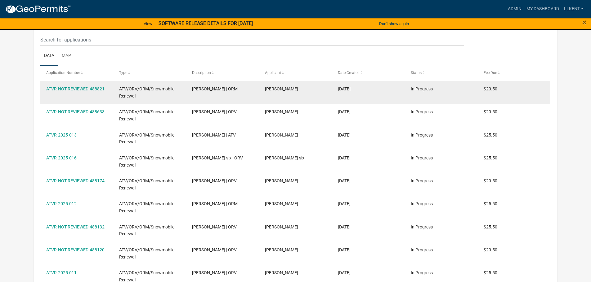
scroll to position [365, 0]
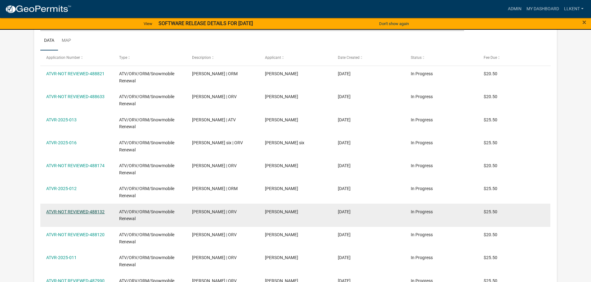
click at [68, 210] on link "ATVR-NOT REVIEWED-488132" at bounding box center [75, 212] width 58 height 5
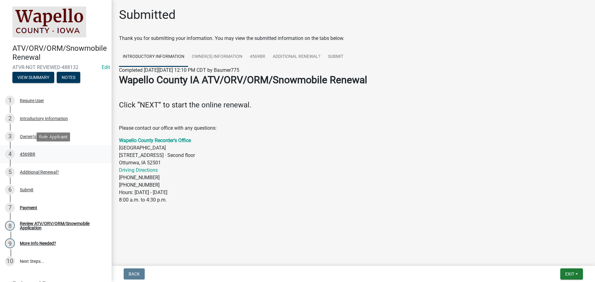
click at [30, 153] on div "4569BR" at bounding box center [28, 154] width 16 height 4
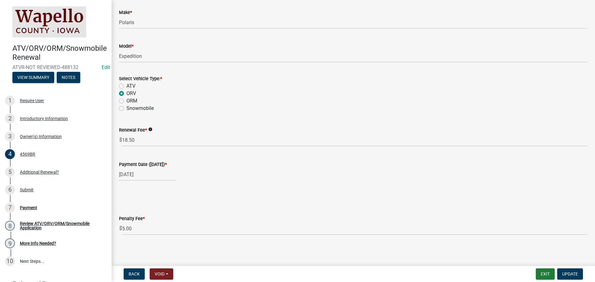
scroll to position [190, 0]
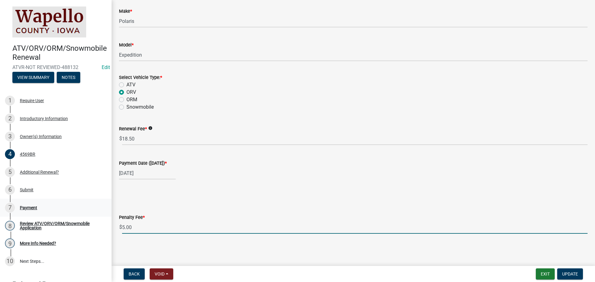
click at [110, 221] on div "ATV/ORV/ORM/Snowmobile Renewal ATVR-NOT REVIEWED-488132 Edit View Summary Notes…" at bounding box center [297, 141] width 595 height 282
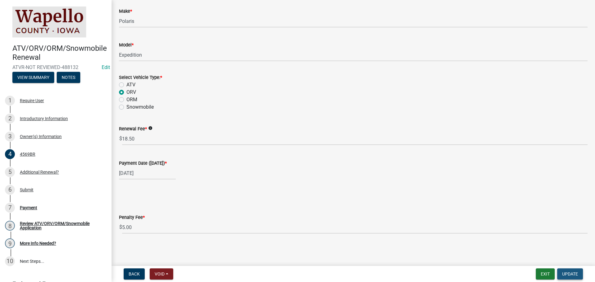
click at [568, 273] on span "Update" at bounding box center [570, 274] width 16 height 5
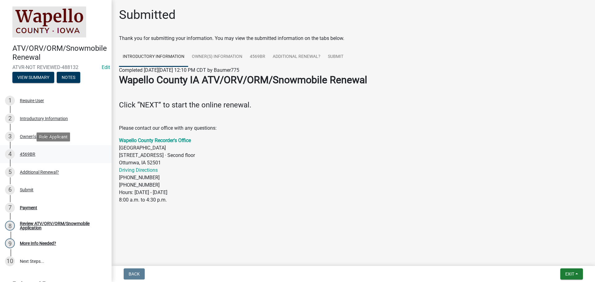
click at [23, 155] on div "4569BR" at bounding box center [28, 154] width 16 height 4
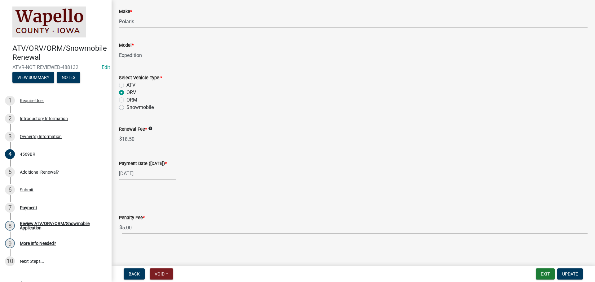
scroll to position [190, 0]
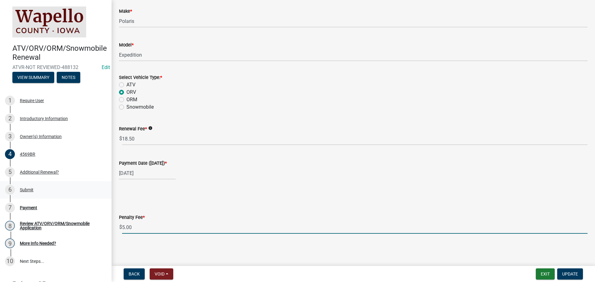
drag, startPoint x: 134, startPoint y: 230, endPoint x: 37, endPoint y: 199, distance: 102.2
click at [85, 215] on div "ATV/ORV/ORM/Snowmobile Renewal ATVR-NOT REVIEWED-488132 Edit View Summary Notes…" at bounding box center [297, 141] width 595 height 282
type input "0"
click at [571, 273] on span "Update" at bounding box center [570, 274] width 16 height 5
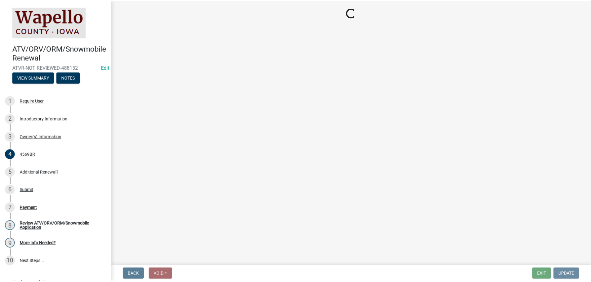
scroll to position [0, 0]
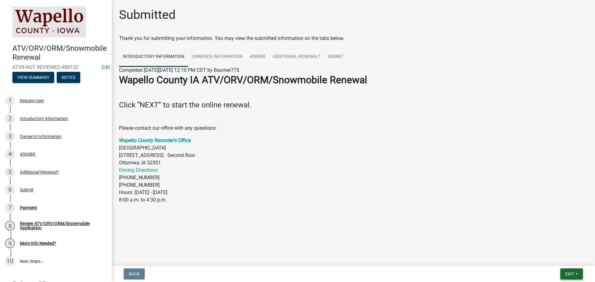
click at [568, 274] on span "Exit" at bounding box center [570, 274] width 9 height 5
click at [559, 257] on button "Save & Exit" at bounding box center [559, 258] width 50 height 15
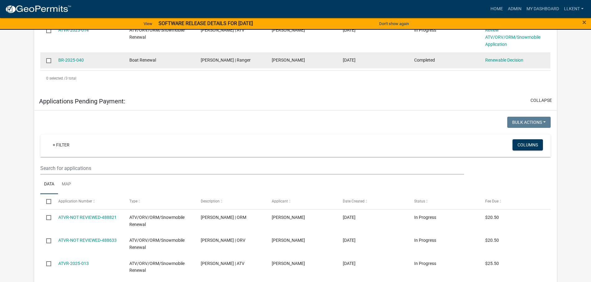
scroll to position [271, 0]
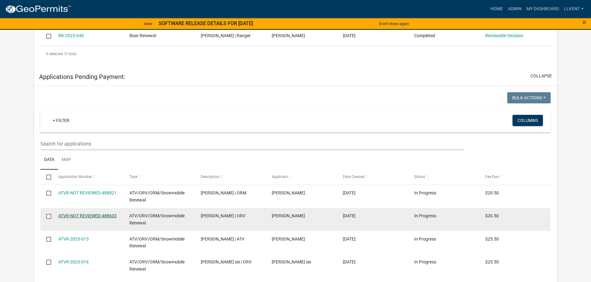
click at [91, 214] on link "ATVR-NOT REVIEWED-488633" at bounding box center [87, 216] width 58 height 5
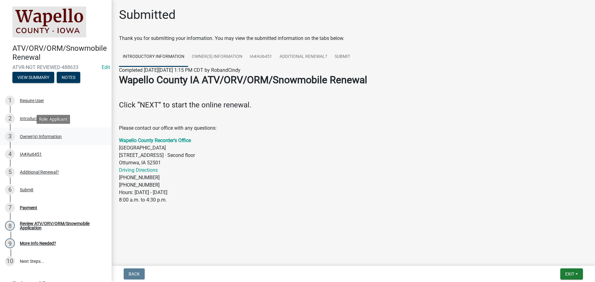
click at [29, 136] on div "Owner(s) Information" at bounding box center [41, 137] width 42 height 4
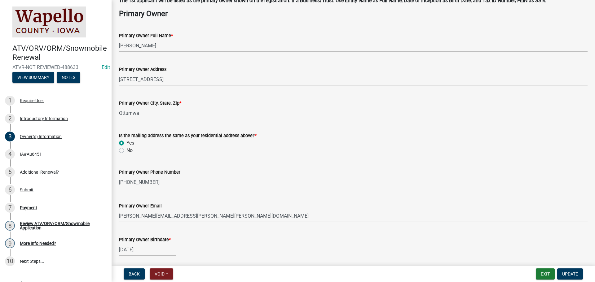
scroll to position [93, 0]
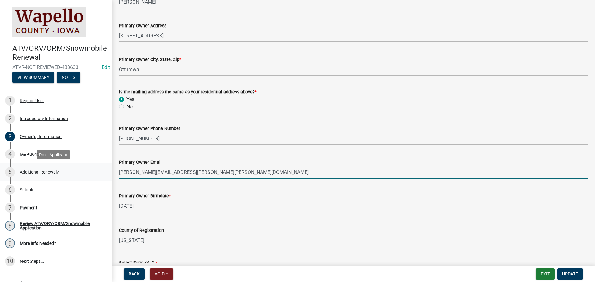
drag, startPoint x: 179, startPoint y: 174, endPoint x: 97, endPoint y: 170, distance: 81.6
click at [89, 170] on div "ATV/ORV/ORM/Snowmobile Renewal ATVR-NOT REVIEWED-488633 Edit View Summary Notes…" at bounding box center [297, 141] width 595 height 282
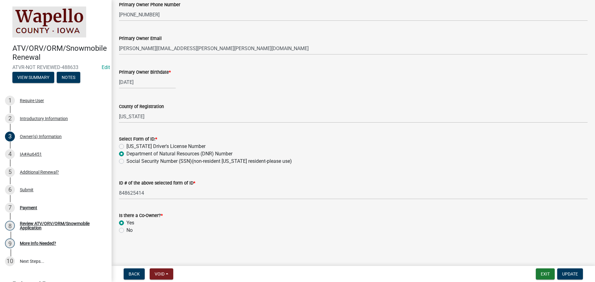
scroll to position [217, 0]
click at [567, 273] on span "Update" at bounding box center [570, 274] width 16 height 5
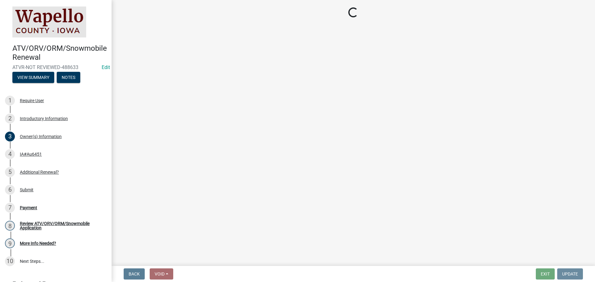
scroll to position [0, 0]
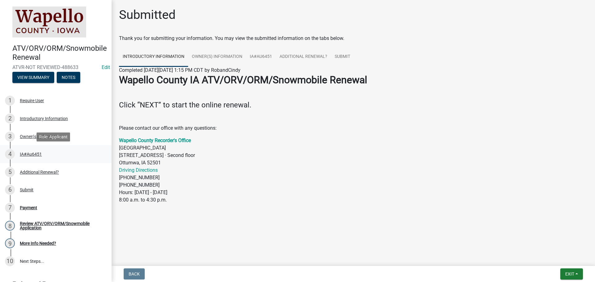
click at [32, 155] on div "IA#Au6451" at bounding box center [31, 154] width 22 height 4
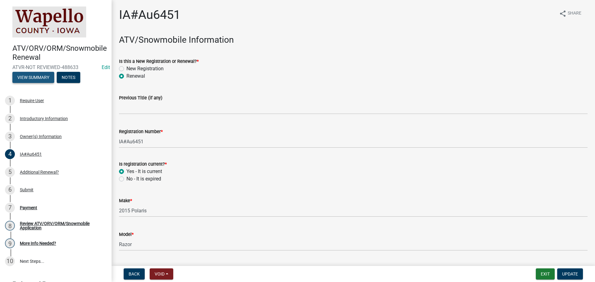
click at [29, 75] on button "View Summary" at bounding box center [33, 77] width 42 height 11
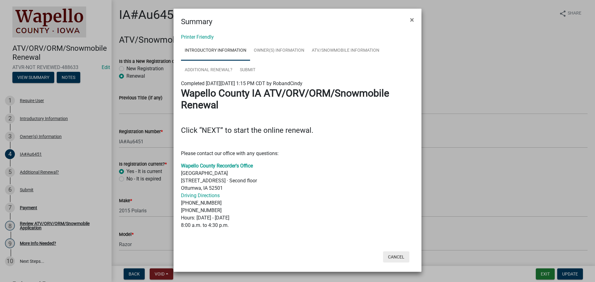
click at [391, 256] on button "Cancel" at bounding box center [396, 257] width 26 height 11
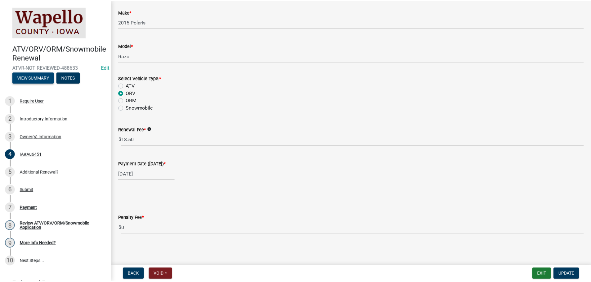
scroll to position [190, 0]
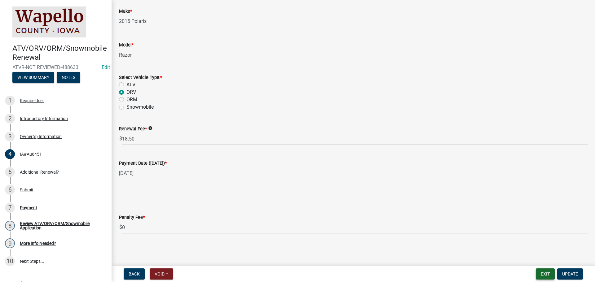
click at [546, 274] on button "Exit" at bounding box center [545, 274] width 19 height 11
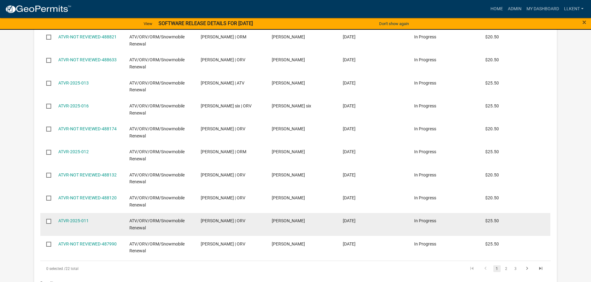
scroll to position [435, 0]
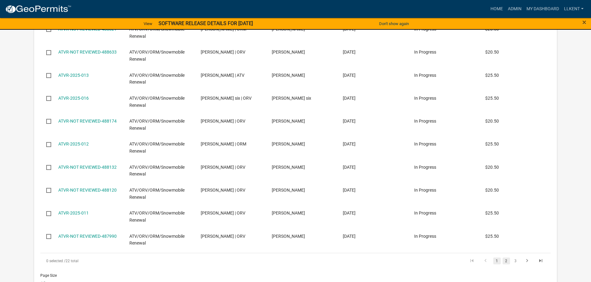
click at [505, 260] on link "2" at bounding box center [505, 261] width 7 height 7
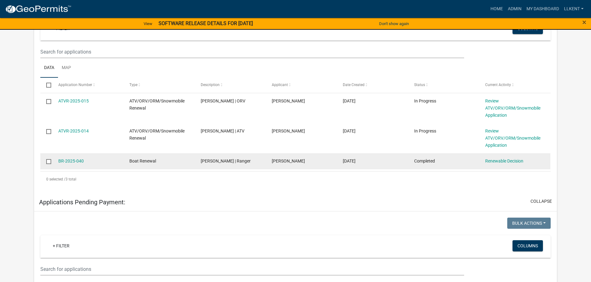
scroll to position [94, 0]
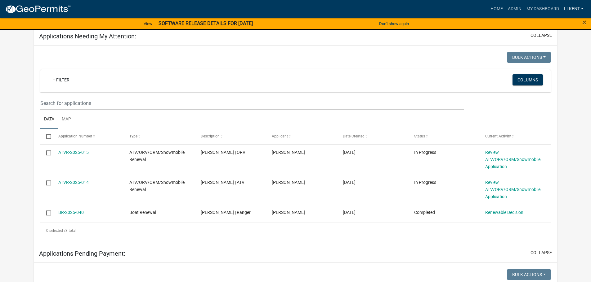
click at [568, 10] on link "llkent" at bounding box center [573, 9] width 24 height 12
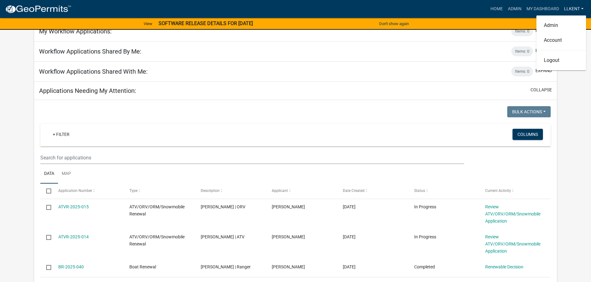
scroll to position [32, 0]
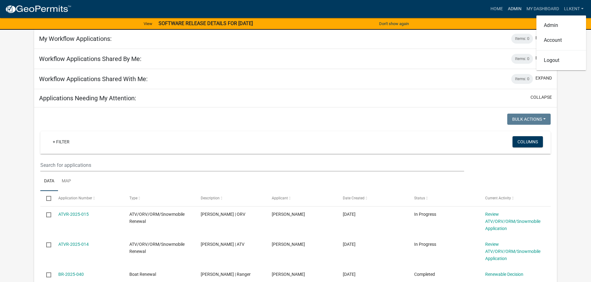
click at [517, 9] on link "Admin" at bounding box center [514, 9] width 19 height 12
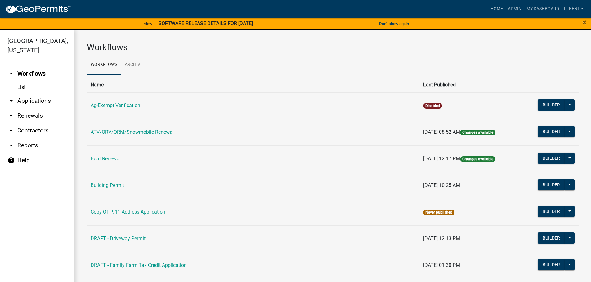
click at [33, 94] on link "arrow_drop_down Applications" at bounding box center [37, 101] width 74 height 15
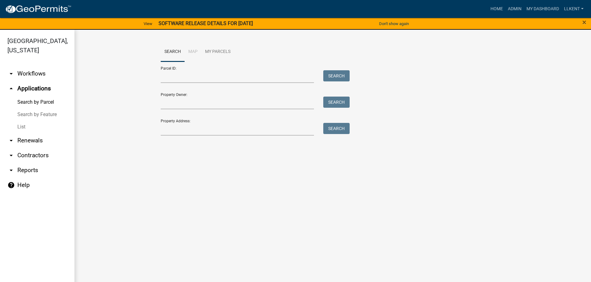
click at [27, 133] on link "arrow_drop_down Renewals" at bounding box center [37, 140] width 74 height 15
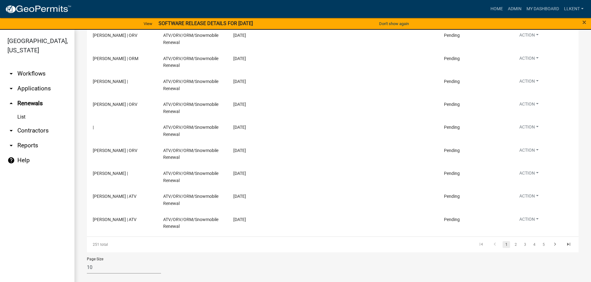
scroll to position [126, 0]
click at [512, 243] on link "2" at bounding box center [515, 243] width 7 height 7
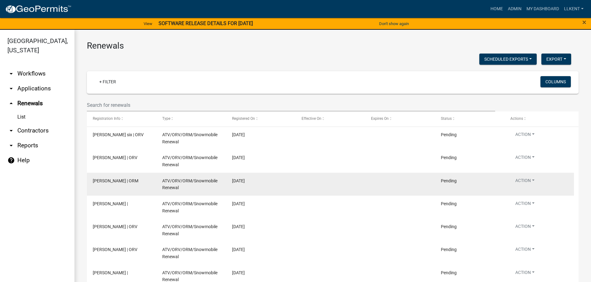
scroll to position [126, 0]
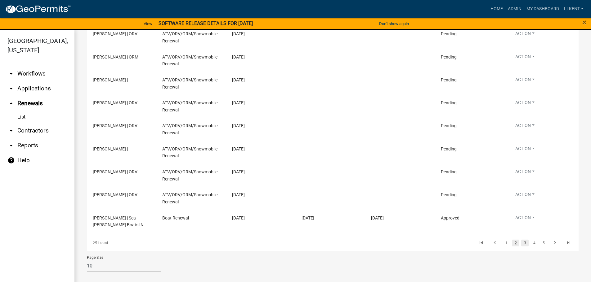
click at [521, 246] on link "3" at bounding box center [524, 243] width 7 height 7
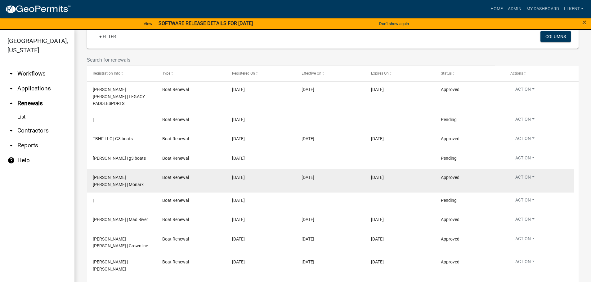
scroll to position [38, 0]
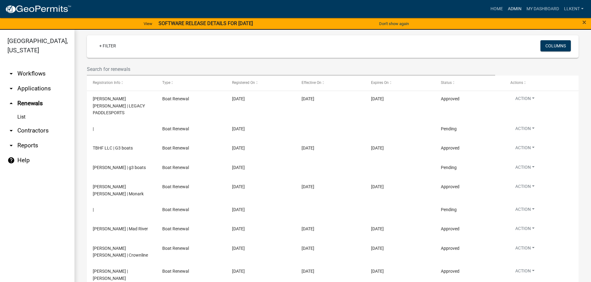
click at [512, 8] on link "Admin" at bounding box center [514, 9] width 19 height 12
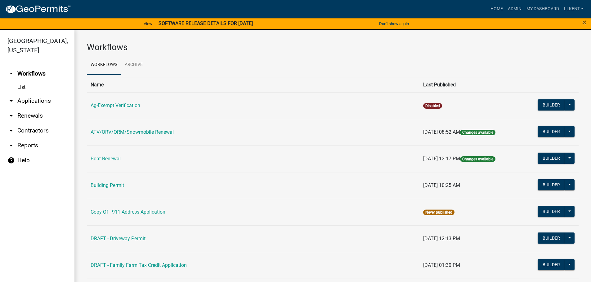
click at [33, 66] on link "arrow_drop_up Workflows" at bounding box center [37, 73] width 74 height 15
click at [550, 134] on button "Builder" at bounding box center [550, 131] width 27 height 11
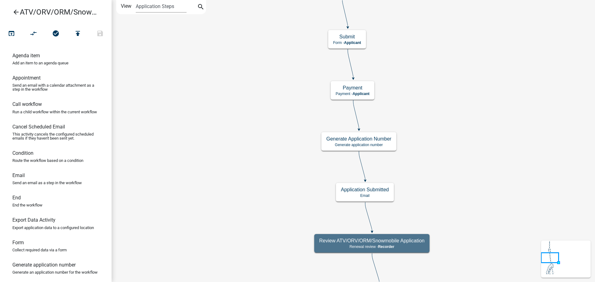
click at [40, 12] on link "arrow_back ATV/ORV/ORM/Snowmobile Renewal" at bounding box center [53, 12] width 97 height 14
click at [12, 36] on icon "open_in_browser" at bounding box center [11, 34] width 7 height 9
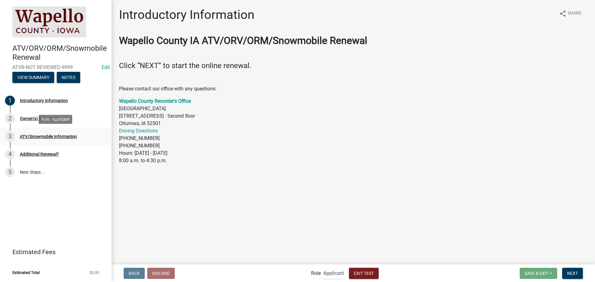
click at [36, 136] on div "ATV/Snowmobile Information" at bounding box center [48, 137] width 57 height 4
click at [69, 136] on div "ATV/Snowmobile Information" at bounding box center [48, 137] width 57 height 4
click at [369, 274] on span "Exit Test" at bounding box center [364, 273] width 20 height 5
click at [366, 278] on button "Exit Test" at bounding box center [364, 273] width 30 height 11
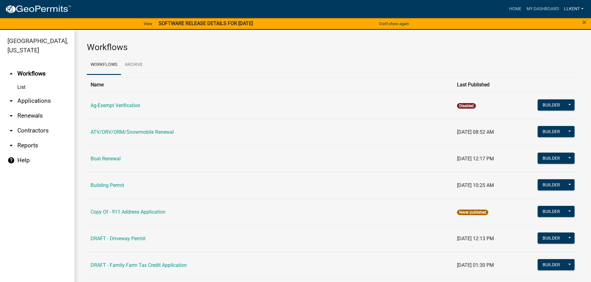
click at [566, 7] on link "llkent" at bounding box center [573, 9] width 24 height 12
click at [556, 51] on link "Logout" at bounding box center [561, 45] width 50 height 15
